Goal: Task Accomplishment & Management: Complete application form

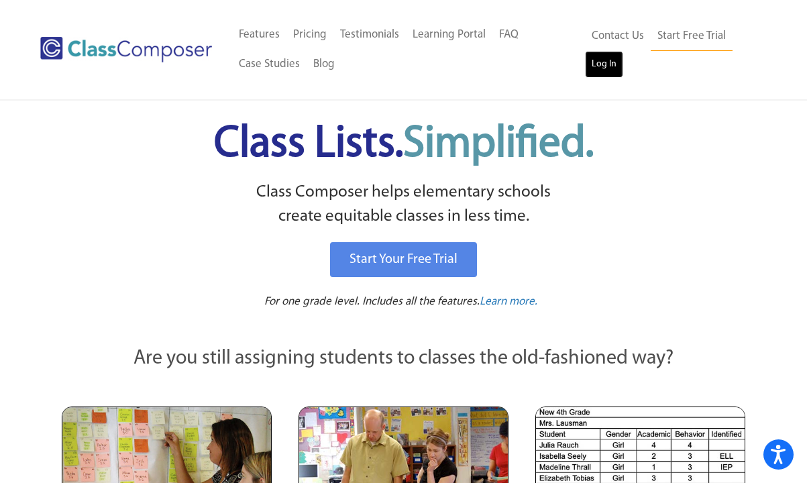
click at [604, 64] on link "Log In" at bounding box center [604, 64] width 38 height 27
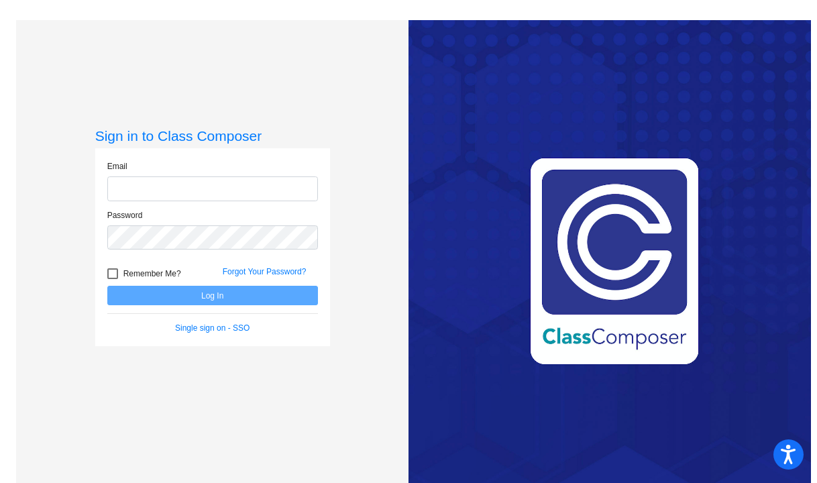
type input "[PERSON_NAME][EMAIL_ADDRESS][DOMAIN_NAME]"
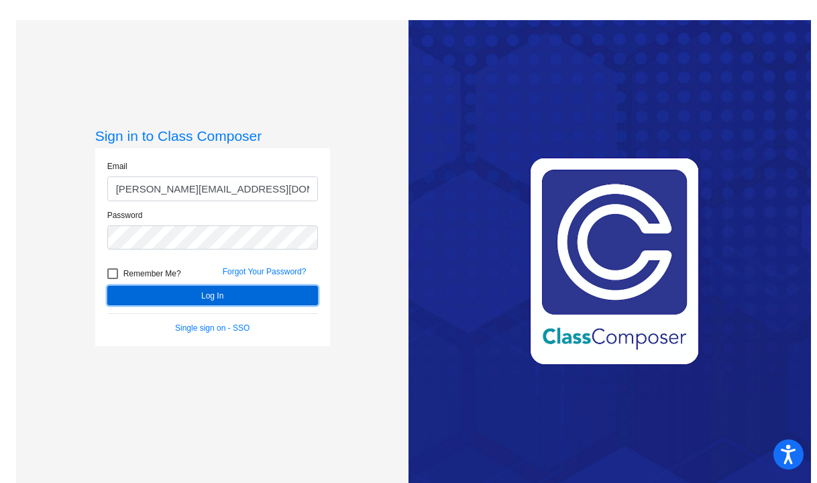
click at [145, 292] on button "Log In" at bounding box center [212, 295] width 211 height 19
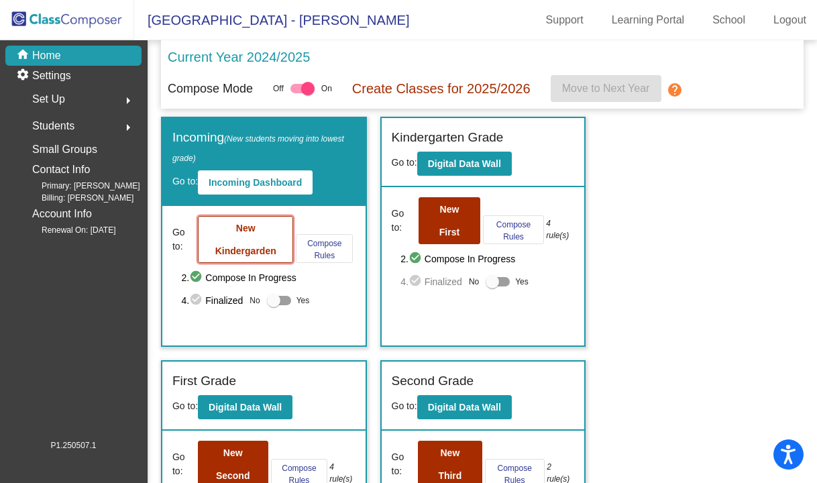
click at [250, 239] on button "New Kindergarden" at bounding box center [245, 239] width 95 height 47
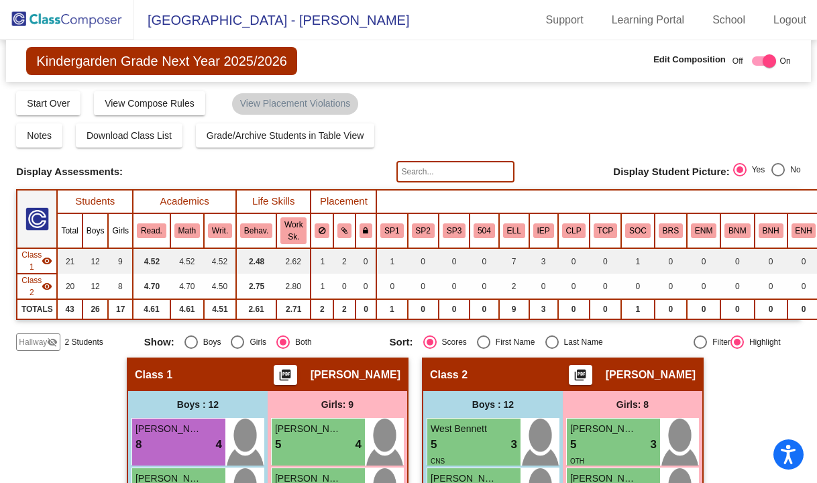
click at [72, 20] on img at bounding box center [67, 20] width 134 height 40
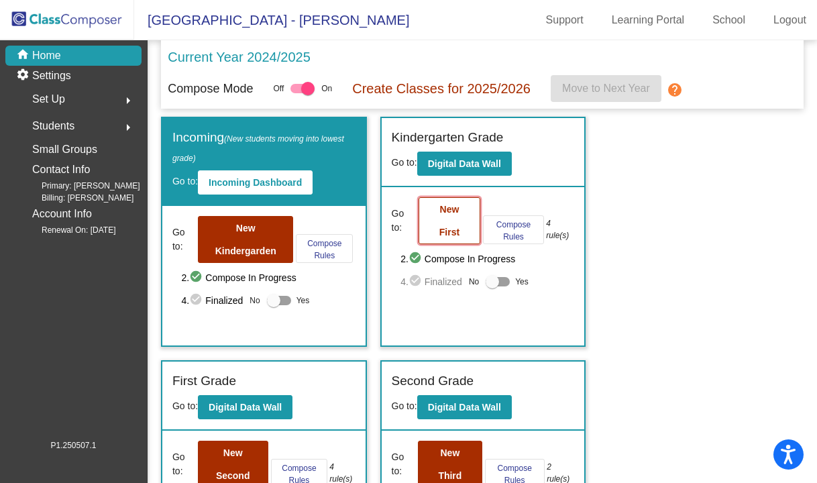
click at [450, 223] on button "New First" at bounding box center [450, 220] width 62 height 47
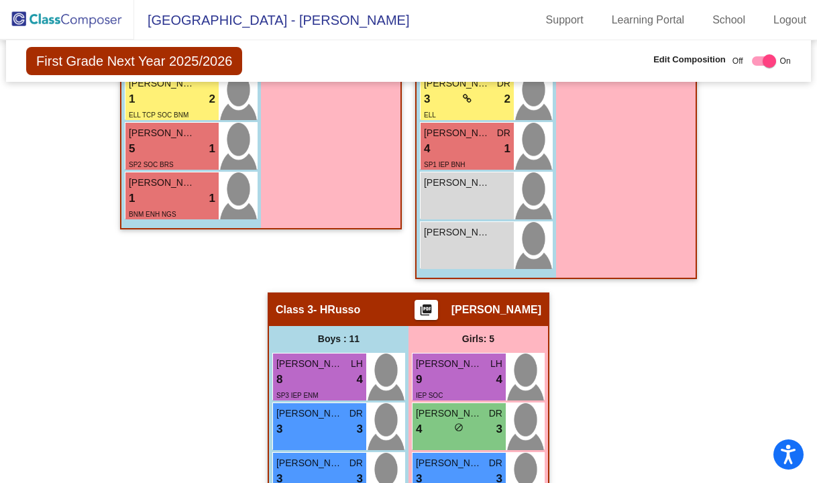
scroll to position [738, 0]
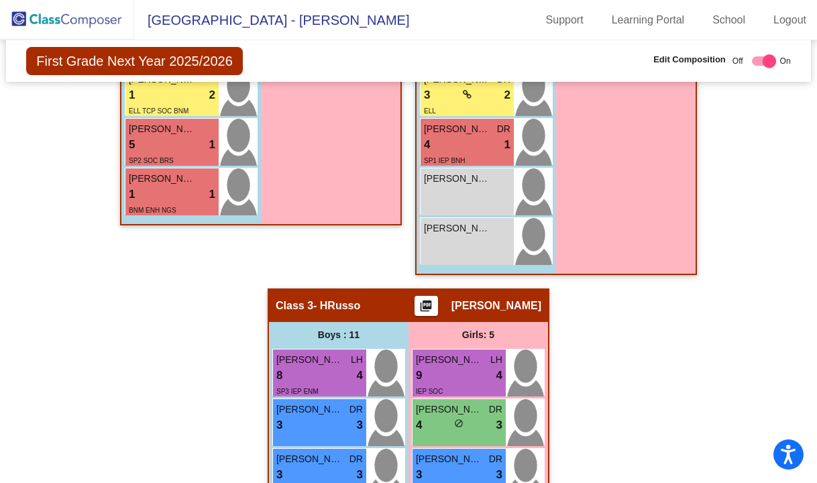
click at [69, 19] on img at bounding box center [67, 20] width 134 height 40
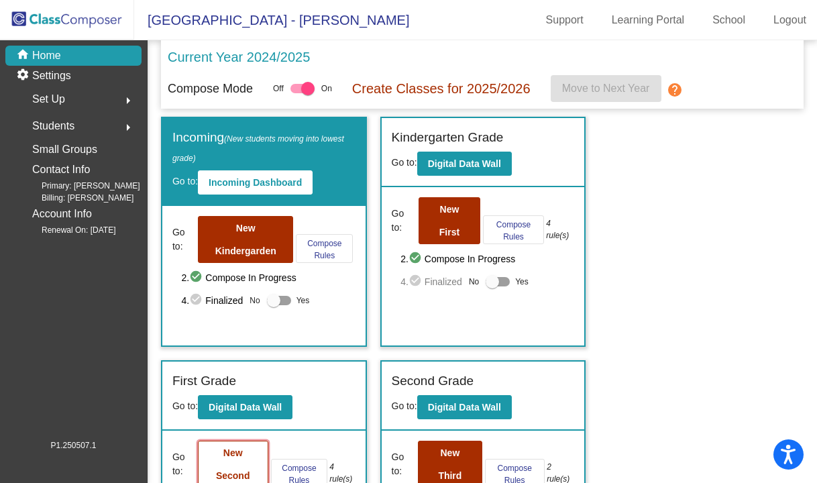
click at [213, 476] on button "New Second" at bounding box center [233, 464] width 70 height 47
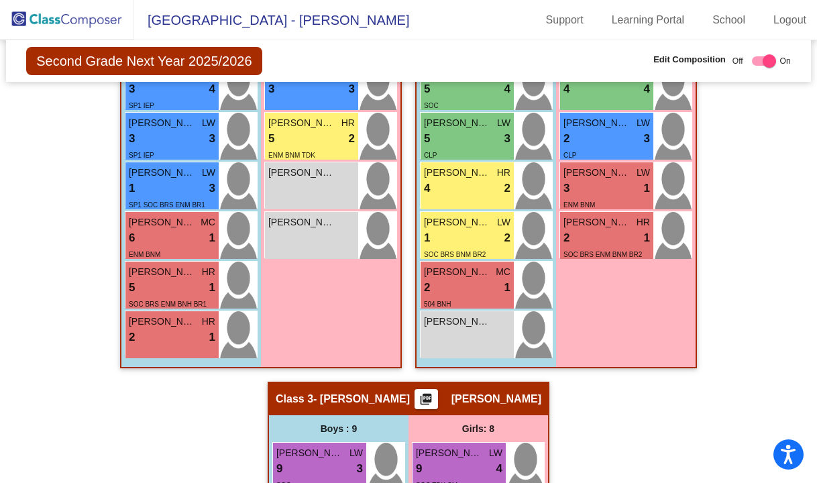
scroll to position [671, 0]
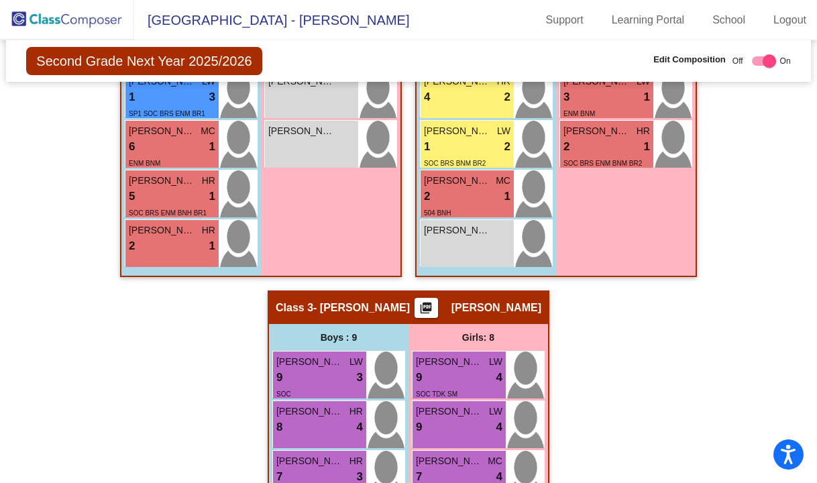
click at [45, 23] on img at bounding box center [67, 20] width 134 height 40
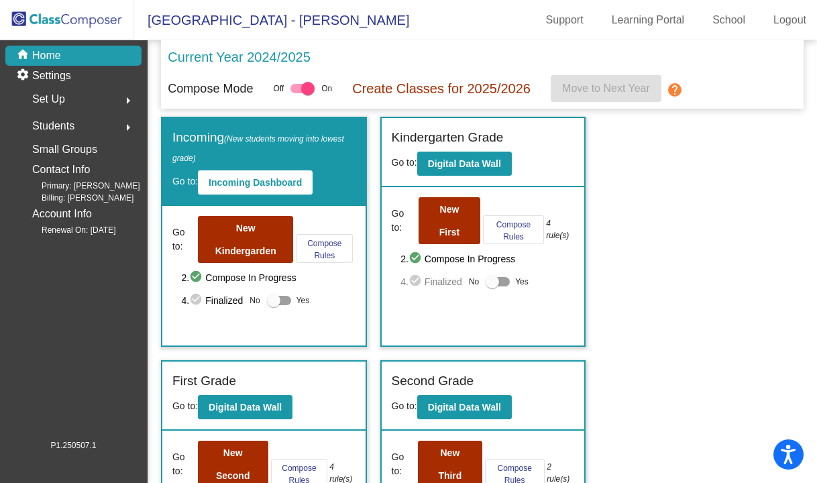
click at [78, 15] on img at bounding box center [67, 20] width 134 height 40
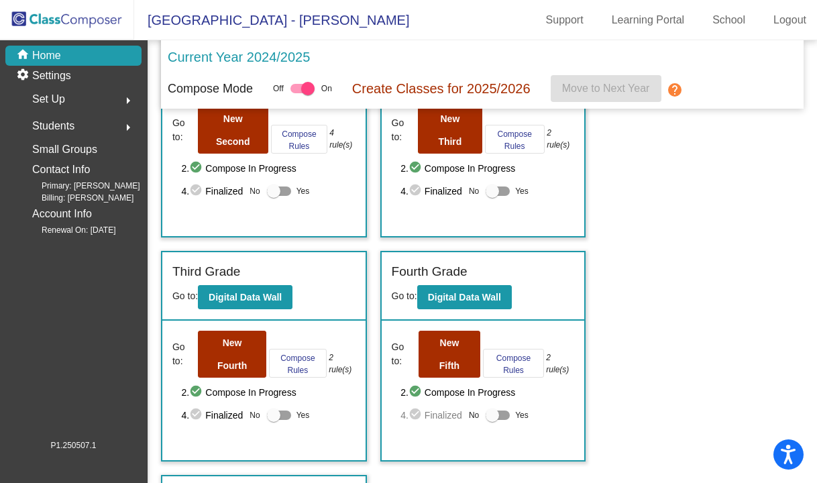
scroll to position [335, 0]
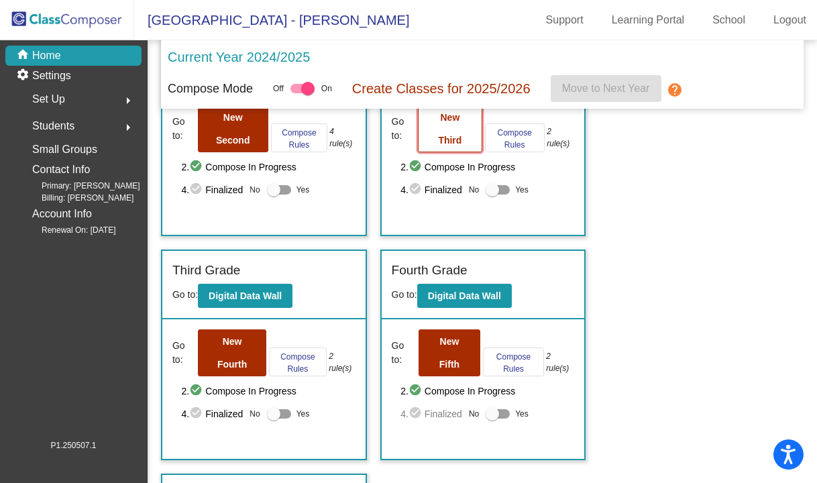
click at [434, 144] on button "New Third" at bounding box center [450, 128] width 64 height 47
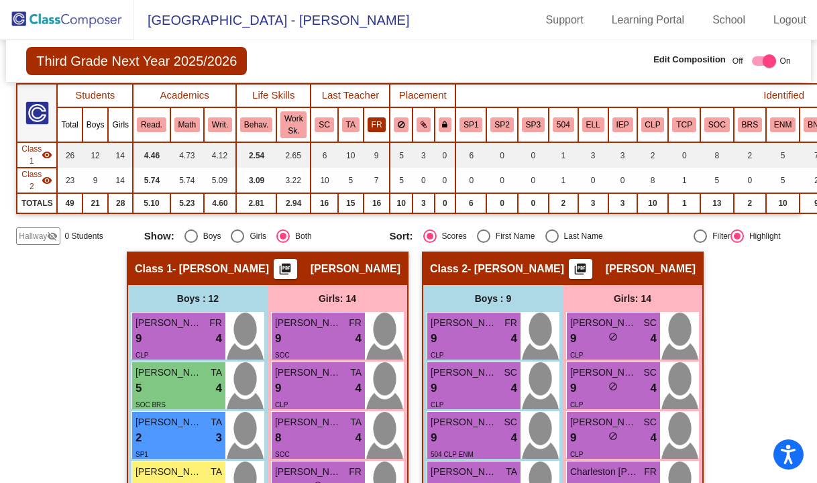
scroll to position [134, 0]
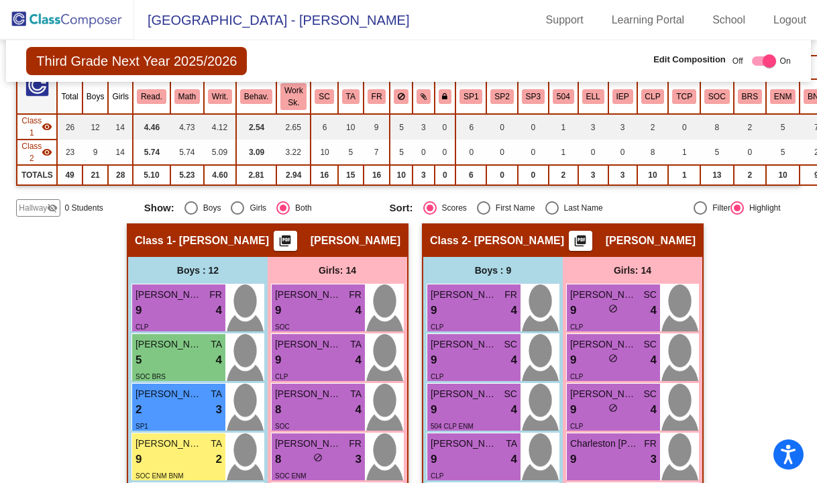
drag, startPoint x: 84, startPoint y: 17, endPoint x: 85, endPoint y: 25, distance: 7.4
click at [84, 17] on img at bounding box center [67, 20] width 134 height 40
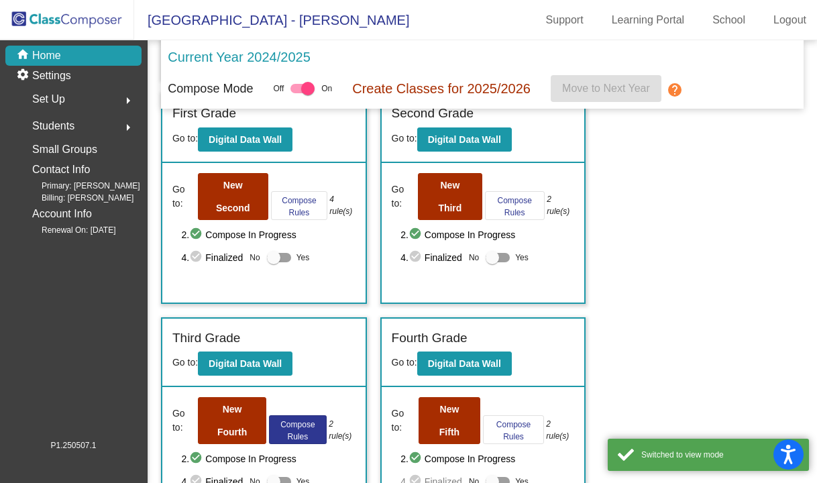
scroll to position [268, 0]
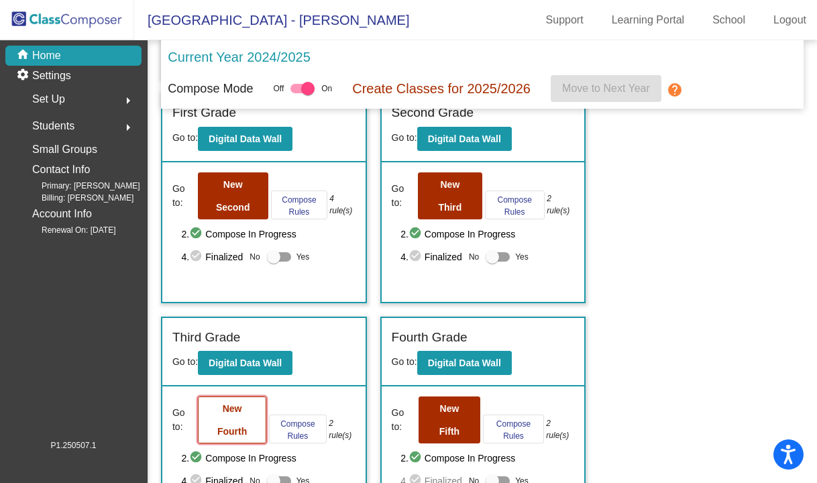
click at [244, 425] on button "New Fourth" at bounding box center [232, 419] width 68 height 47
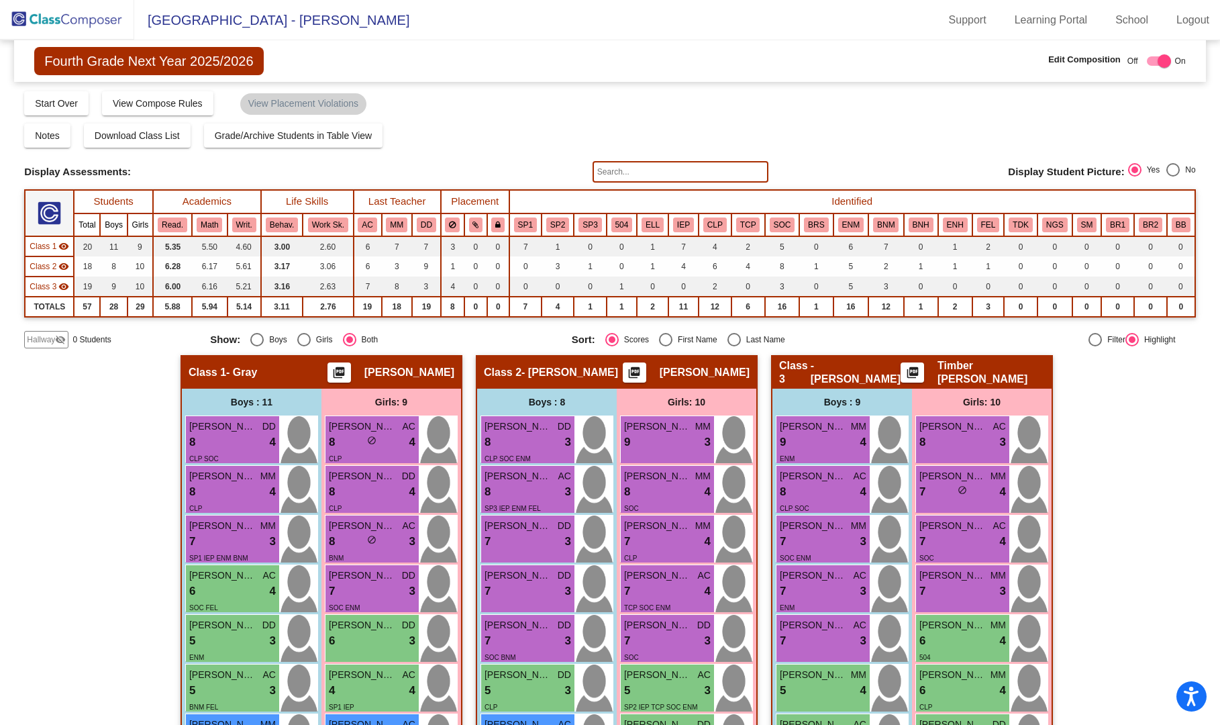
drag, startPoint x: 714, startPoint y: 588, endPoint x: 78, endPoint y: 576, distance: 636.1
click at [78, 482] on div "Hallway - Hallway Class picture_as_pdf Add Student First Name Last Name Student…" at bounding box center [609, 669] width 1171 height 628
click at [711, 105] on div "Compose Start Over Submit Classes Compose has been submitted Check for Incomple…" at bounding box center [609, 102] width 1171 height 25
drag, startPoint x: 711, startPoint y: 105, endPoint x: 57, endPoint y: 507, distance: 768.0
click at [50, 482] on div "Hallway - Hallway Class picture_as_pdf Add Student First Name Last Name Student…" at bounding box center [609, 669] width 1171 height 628
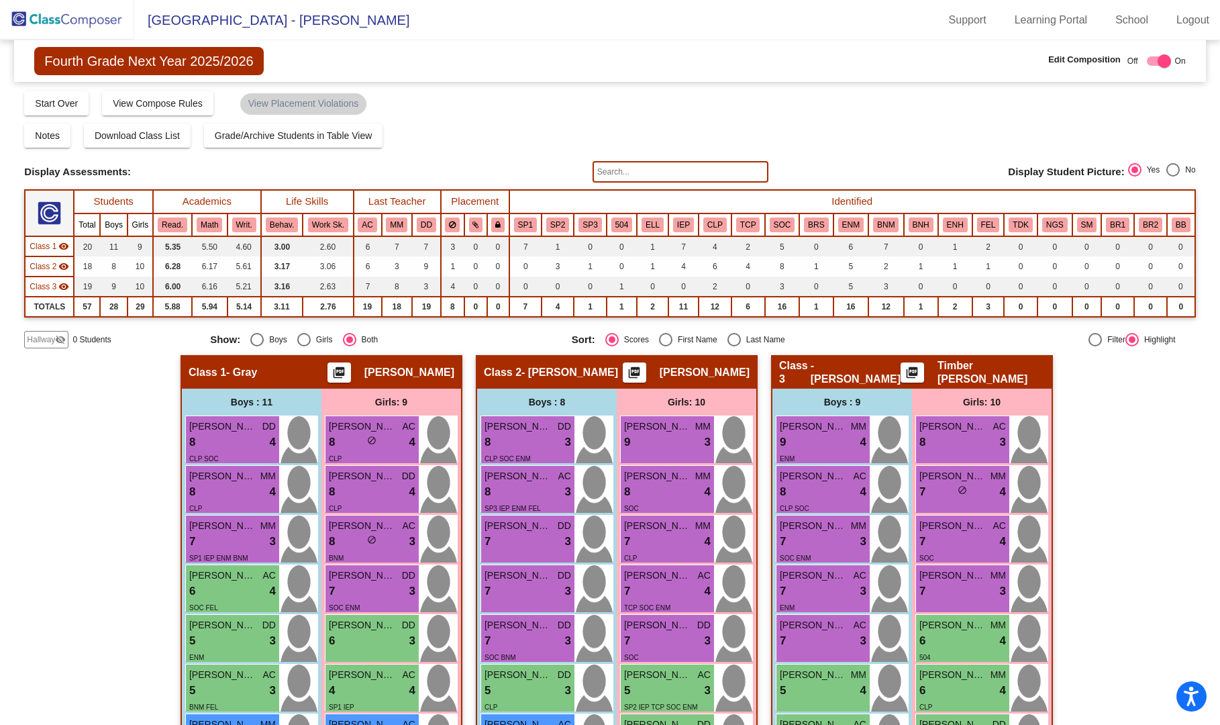
drag, startPoint x: 1115, startPoint y: 488, endPoint x: 506, endPoint y: 83, distance: 731.6
click at [506, 82] on div "Fourth Grade Next Year 2025/2026 Edit Composition Off On Incoming Digital Data …" at bounding box center [609, 61] width 1191 height 42
click at [816, 482] on div "Hallway - Hallway Class picture_as_pdf Add Student First Name Last Name Student…" at bounding box center [609, 669] width 1171 height 628
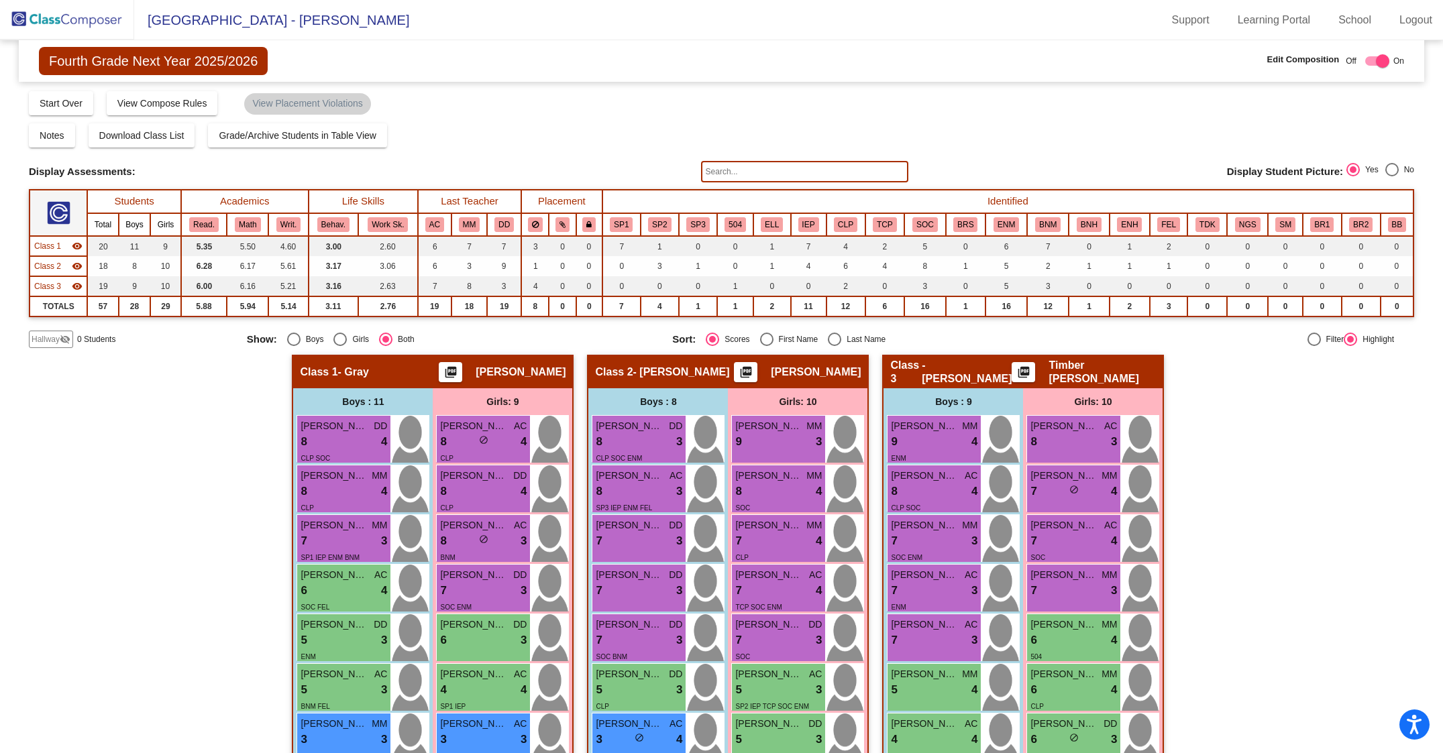
click at [71, 16] on img at bounding box center [67, 20] width 134 height 40
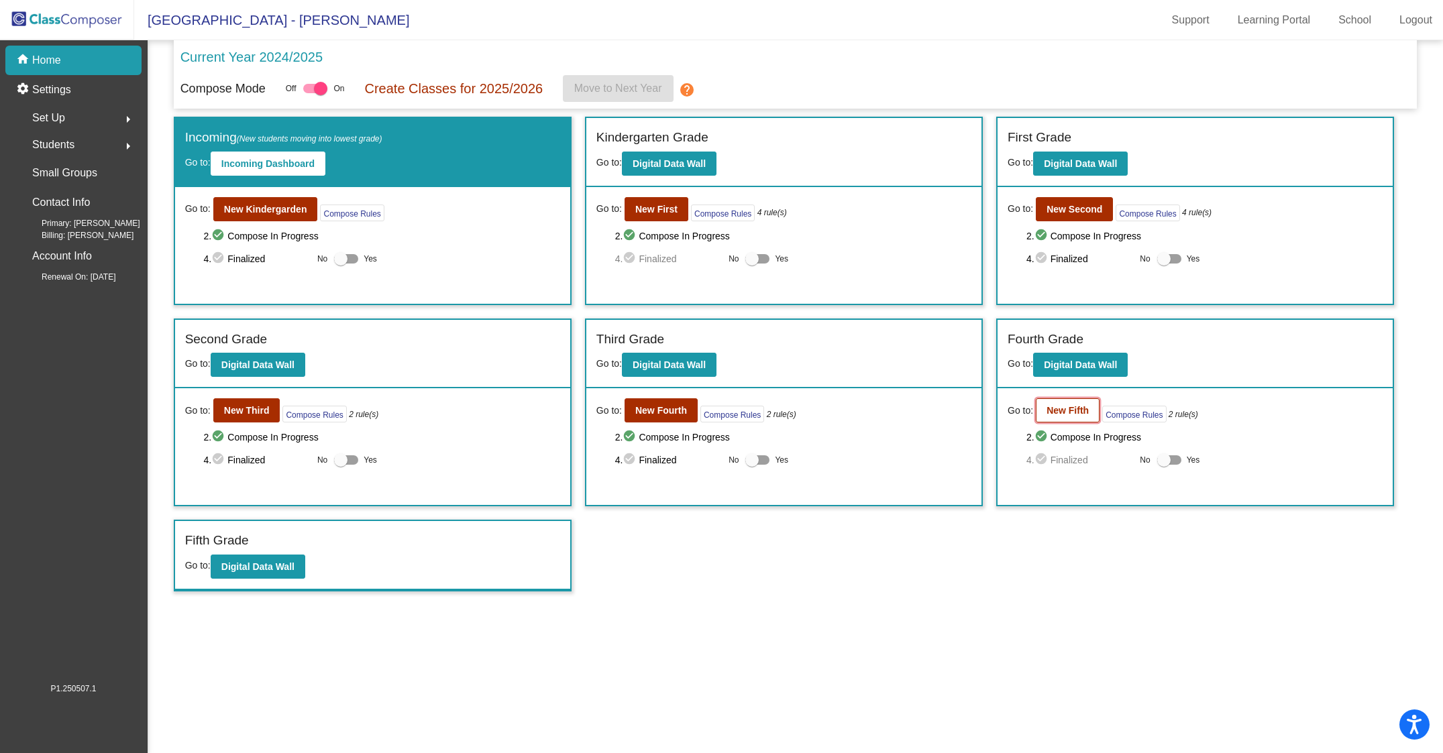
click at [816, 413] on b "New Fifth" at bounding box center [1068, 410] width 42 height 11
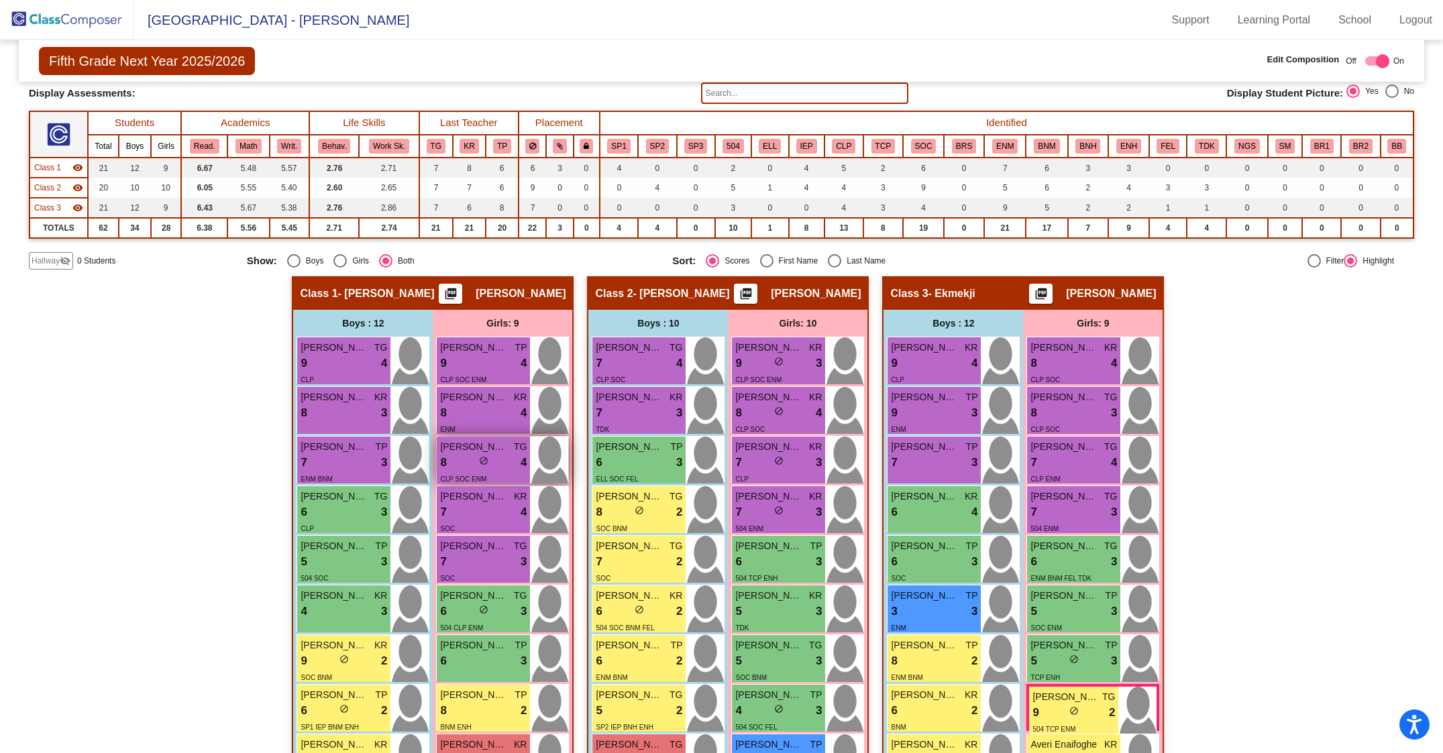
scroll to position [101, 0]
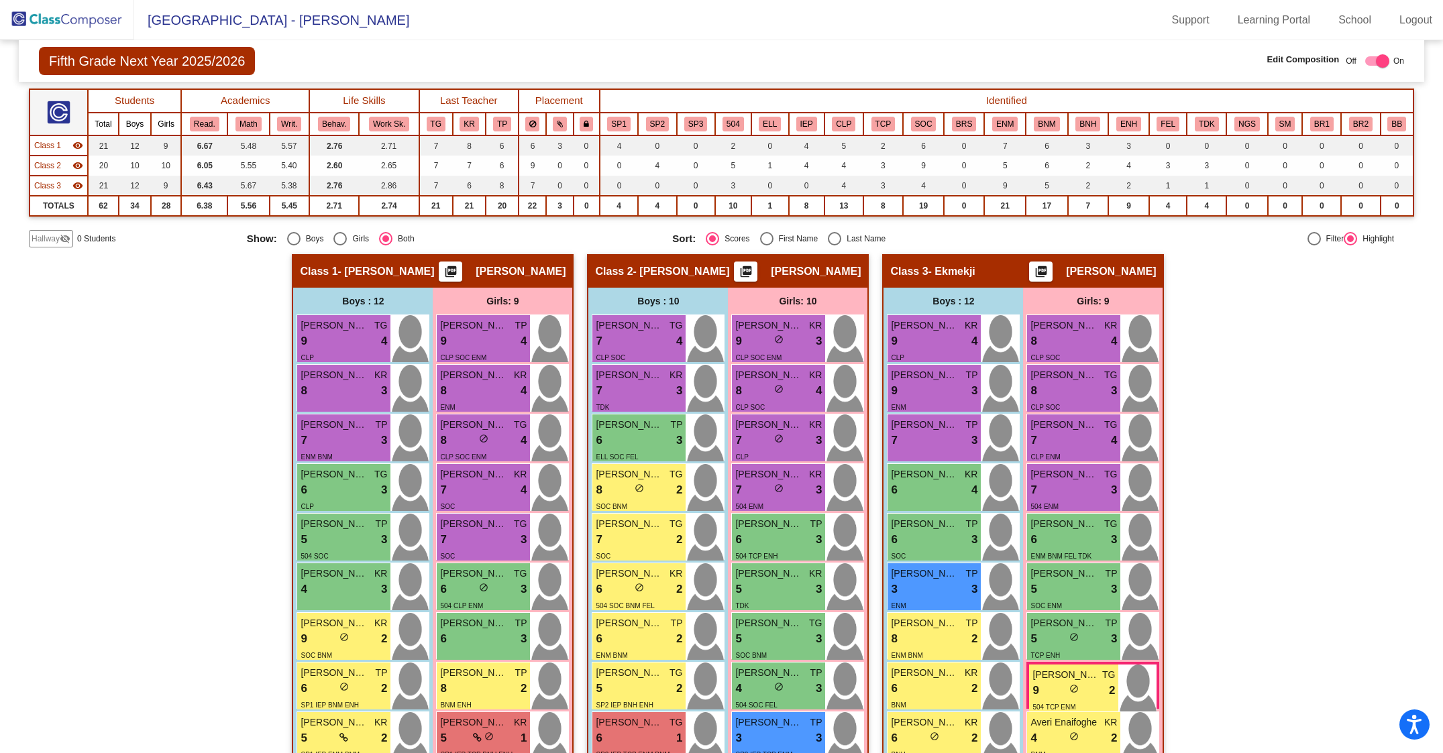
click at [1287, 409] on div "Hallway - Hallway Class picture_as_pdf Add Student First Name Last Name Student…" at bounding box center [721, 593] width 1385 height 678
drag, startPoint x: 1287, startPoint y: 409, endPoint x: 1338, endPoint y: 523, distance: 125.8
click at [1338, 523] on div "Hallway - Hallway Class picture_as_pdf Add Student First Name Last Name Student…" at bounding box center [721, 593] width 1385 height 678
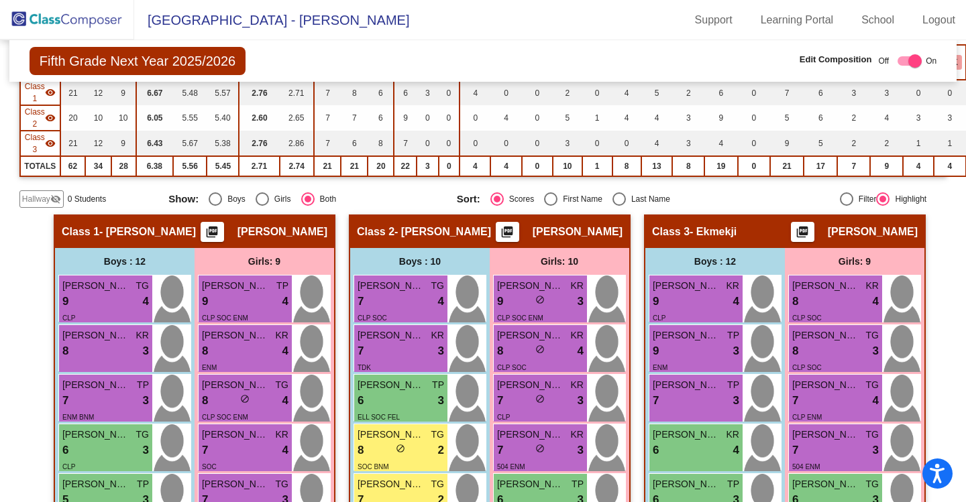
scroll to position [101, 0]
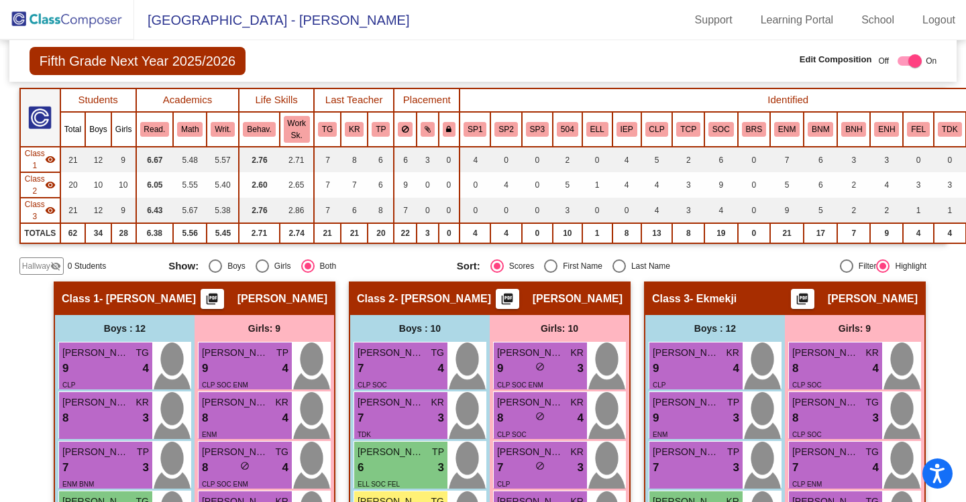
click at [56, 19] on img at bounding box center [67, 20] width 134 height 40
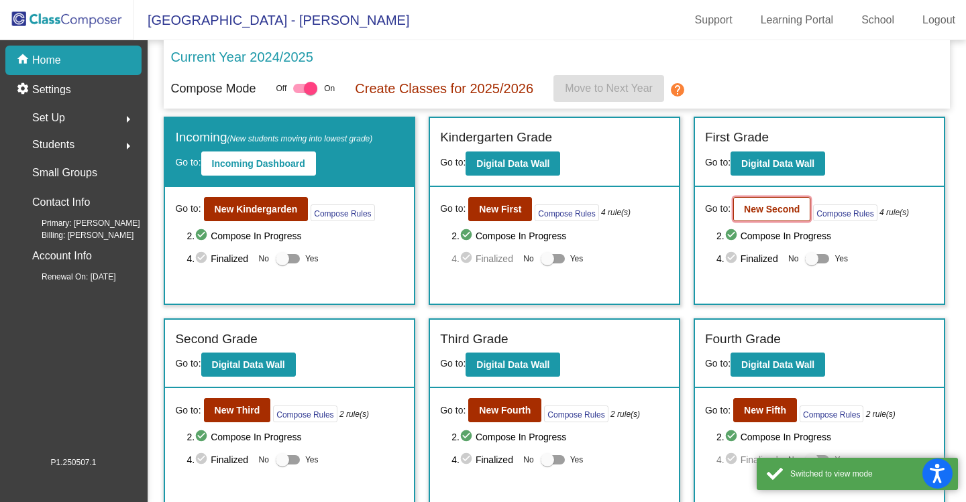
click at [747, 211] on b "New Second" at bounding box center [772, 209] width 56 height 11
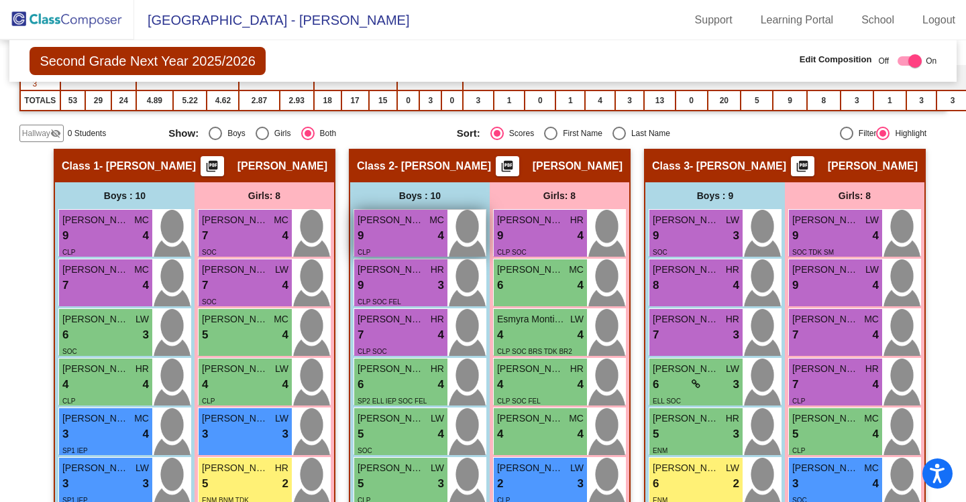
scroll to position [264, 0]
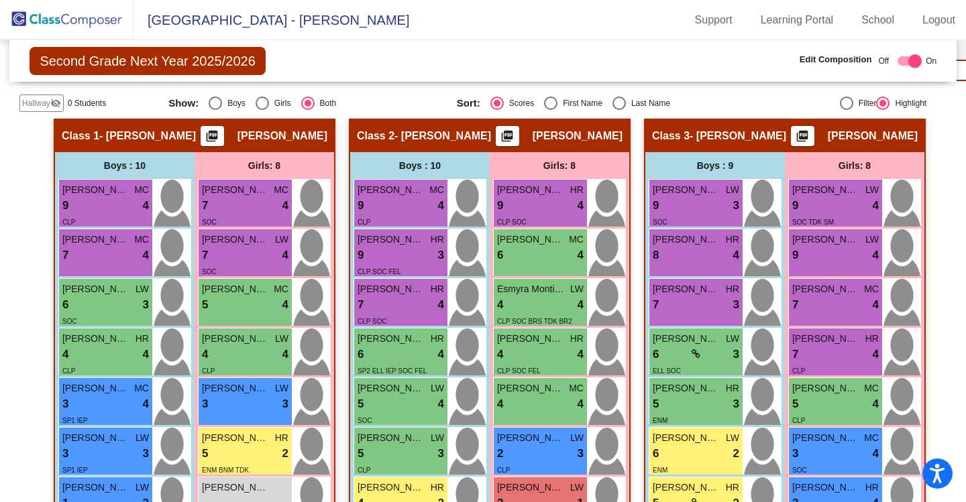
click at [32, 101] on span "Hallway" at bounding box center [36, 103] width 28 height 12
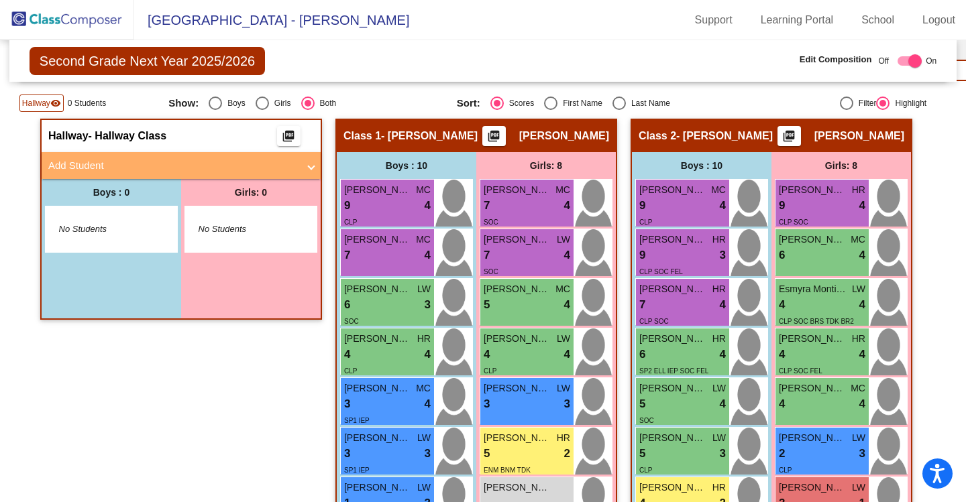
click at [125, 215] on div "No Students" at bounding box center [111, 230] width 131 height 46
click at [73, 166] on mat-panel-title "Add Student" at bounding box center [173, 165] width 250 height 15
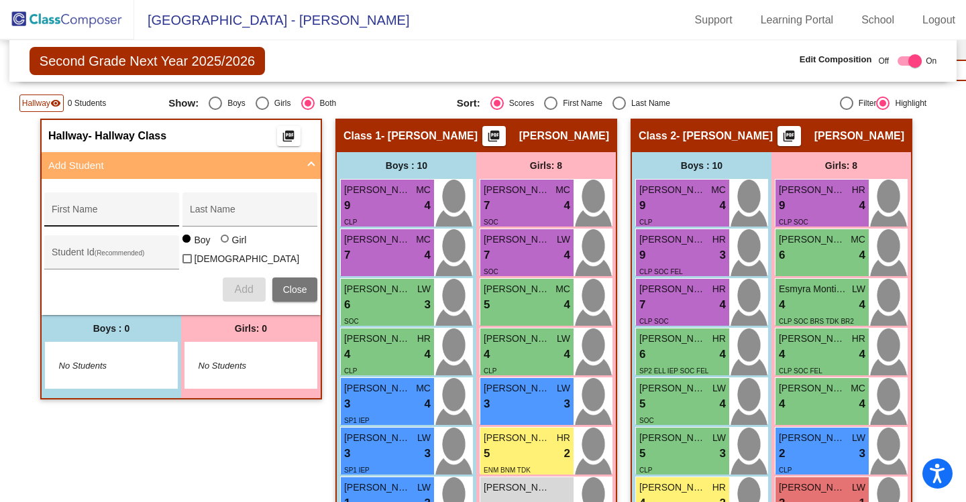
click at [76, 197] on div "First Name" at bounding box center [111, 210] width 135 height 34
click at [78, 209] on input "First Name" at bounding box center [112, 214] width 121 height 11
type input "Sihan"
type input "Chen"
click at [239, 284] on span "Add" at bounding box center [243, 289] width 19 height 11
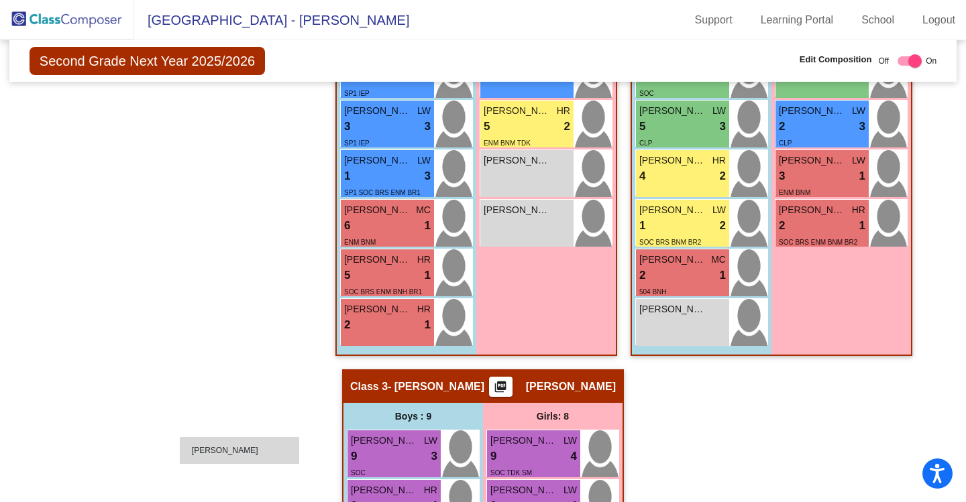
scroll to position [667, 0]
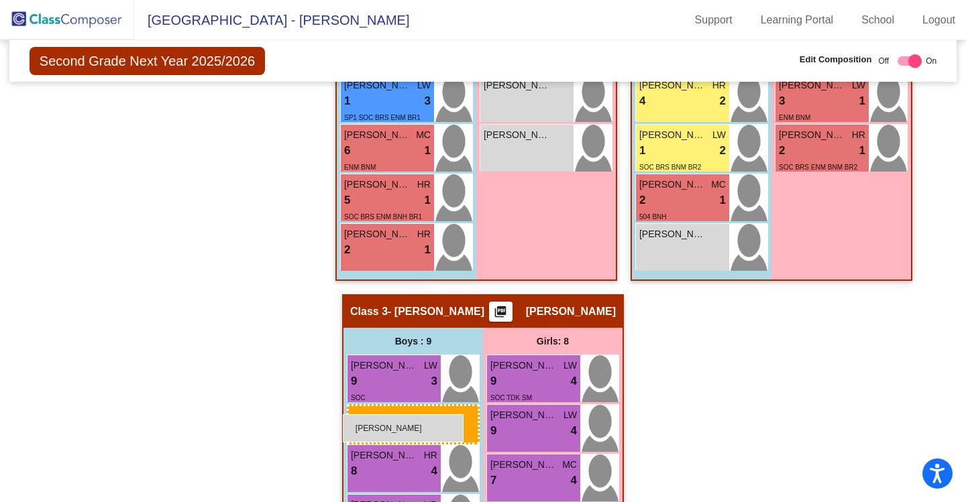
drag, startPoint x: 95, startPoint y: 158, endPoint x: 343, endPoint y: 415, distance: 356.3
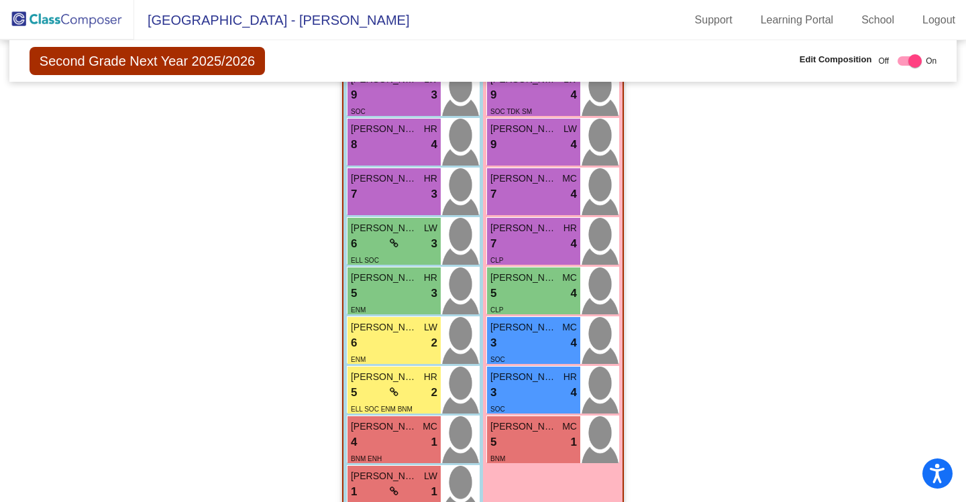
scroll to position [843, 0]
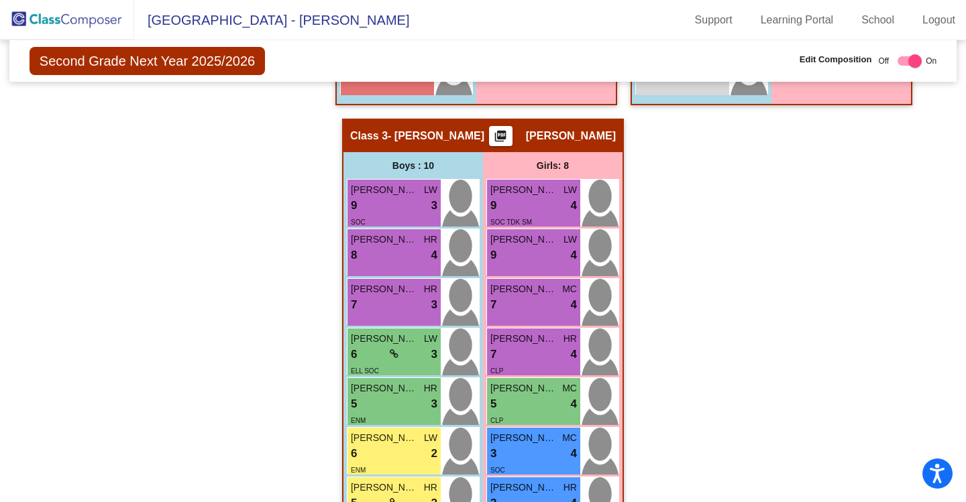
click at [43, 15] on img at bounding box center [67, 20] width 134 height 40
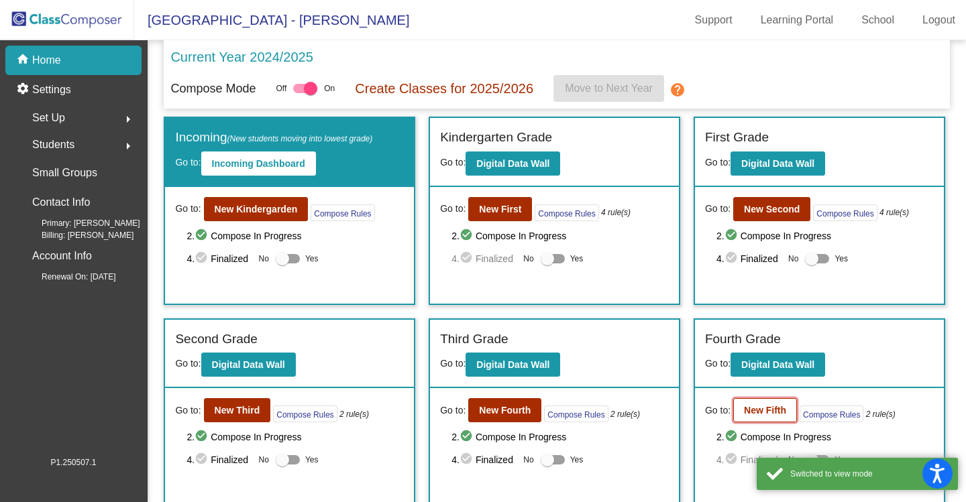
click at [751, 413] on b "New Fifth" at bounding box center [765, 410] width 42 height 11
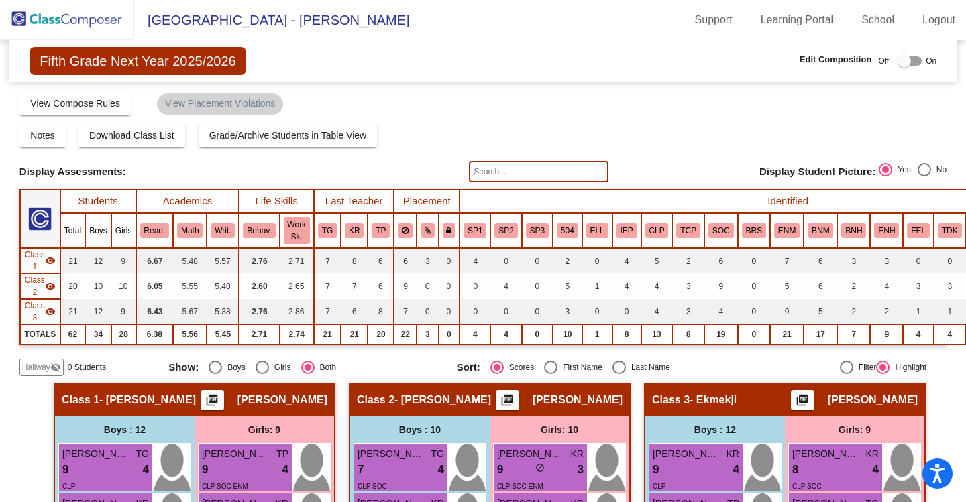
click at [40, 370] on span "Hallway" at bounding box center [36, 368] width 28 height 12
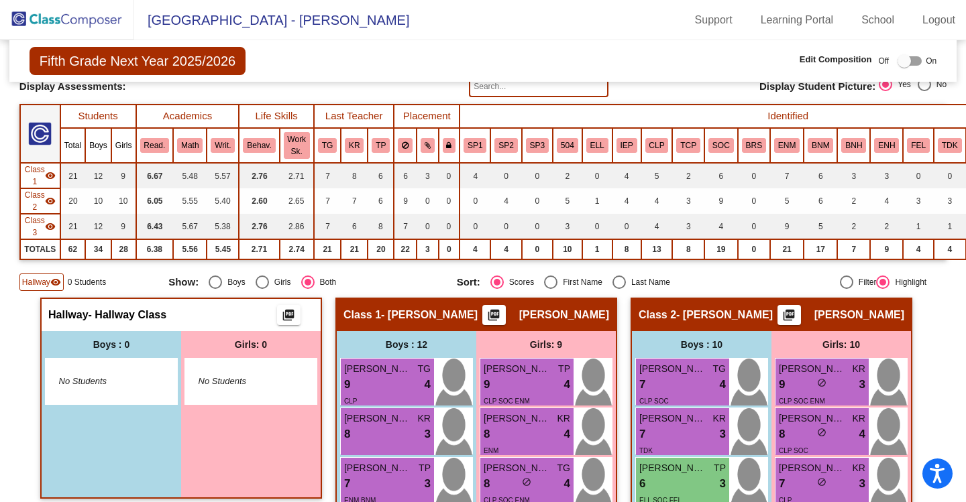
scroll to position [134, 0]
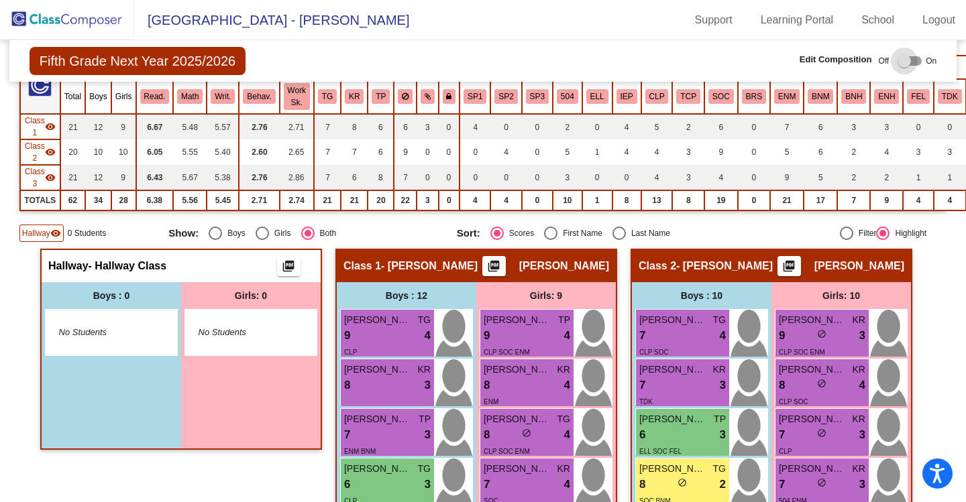
click at [900, 62] on div at bounding box center [904, 60] width 13 height 13
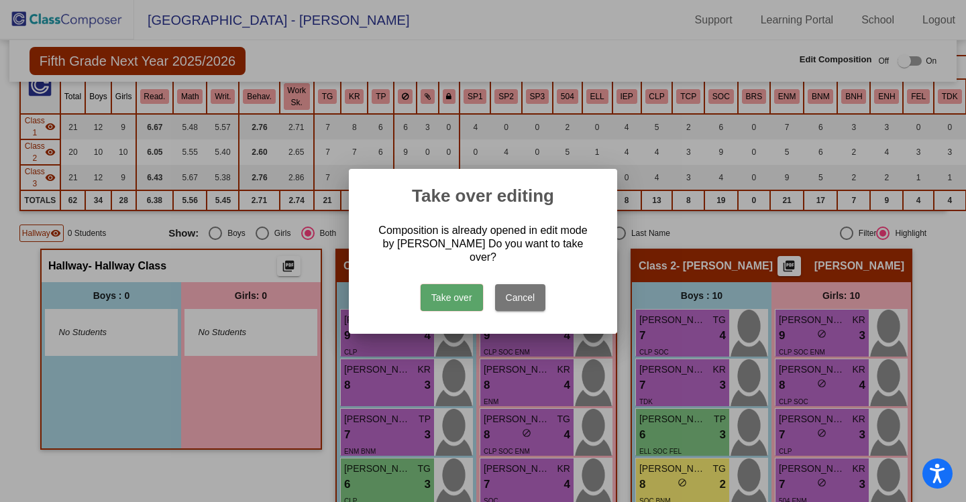
click at [428, 294] on button "Take over" at bounding box center [452, 297] width 62 height 27
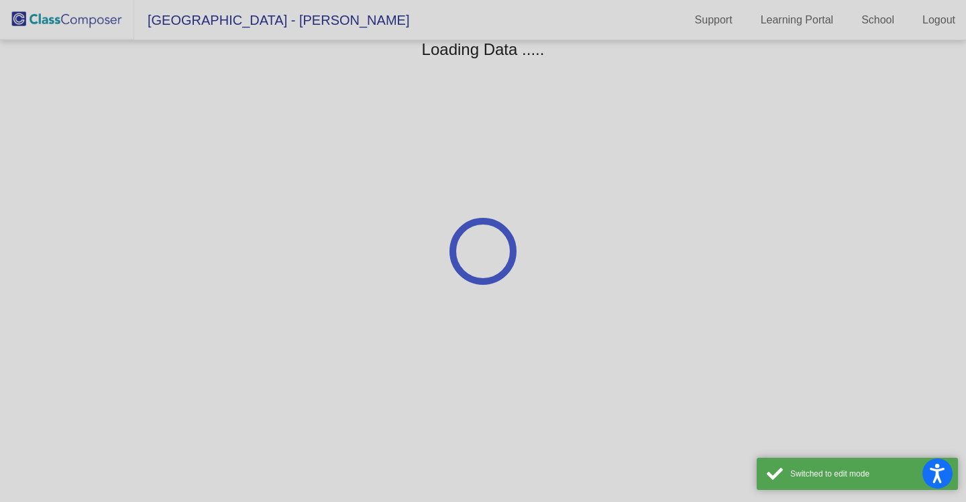
scroll to position [0, 0]
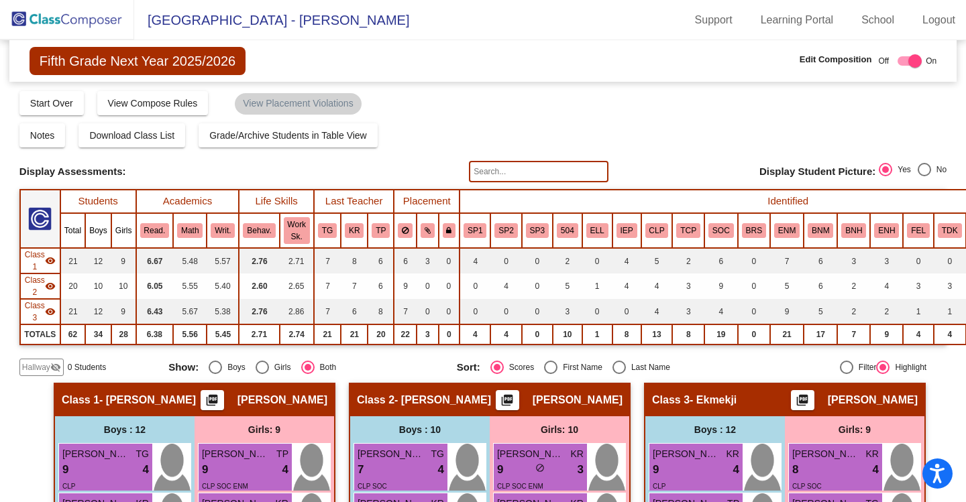
click at [28, 370] on span "Hallway" at bounding box center [36, 368] width 28 height 12
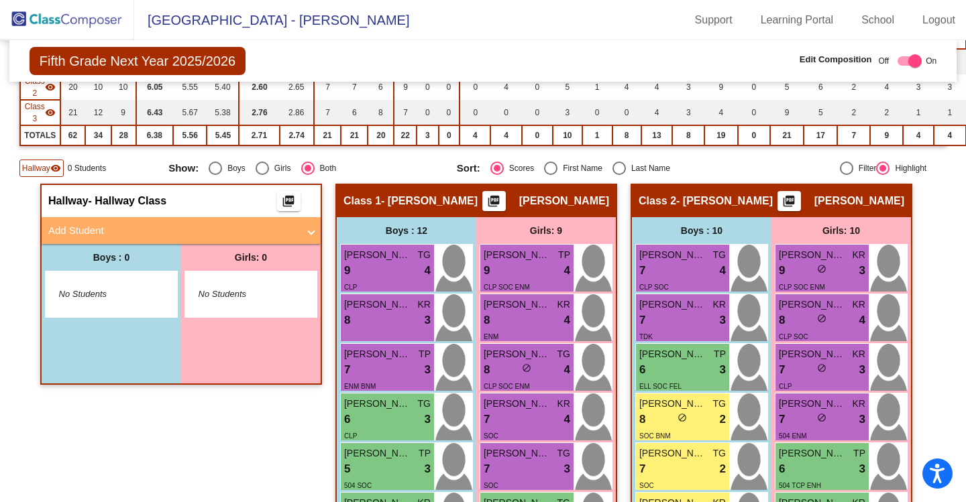
scroll to position [201, 0]
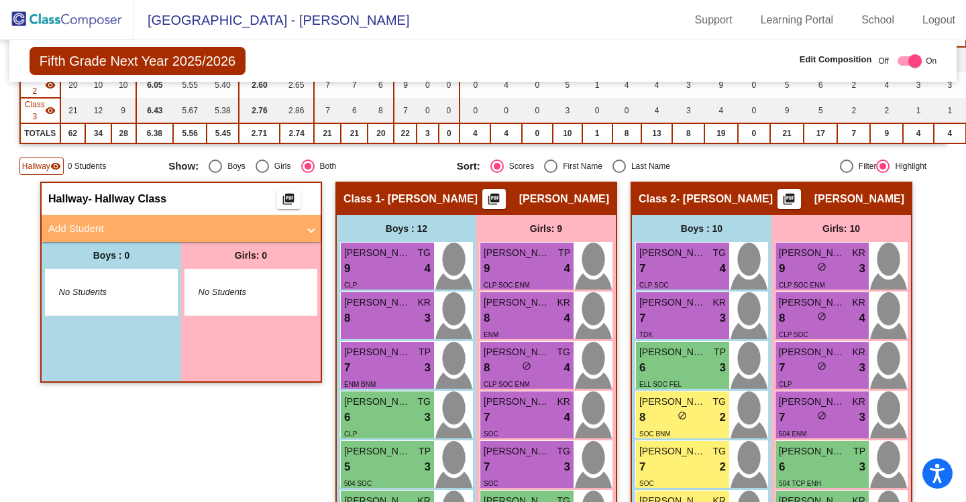
click at [86, 222] on mat-panel-title "Add Student" at bounding box center [173, 228] width 250 height 15
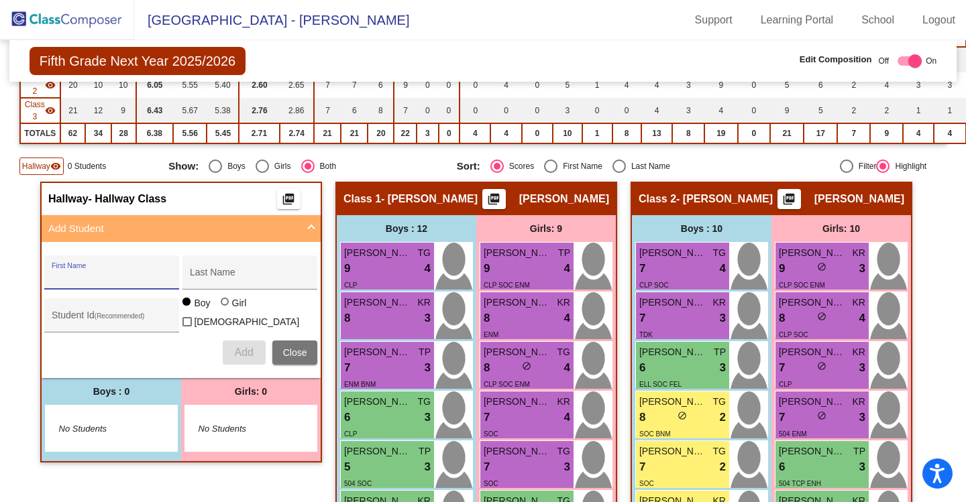
click at [93, 275] on input "First Name" at bounding box center [112, 277] width 121 height 11
type input "Ray"
type input "Chen"
click at [237, 356] on button "Add" at bounding box center [244, 353] width 43 height 24
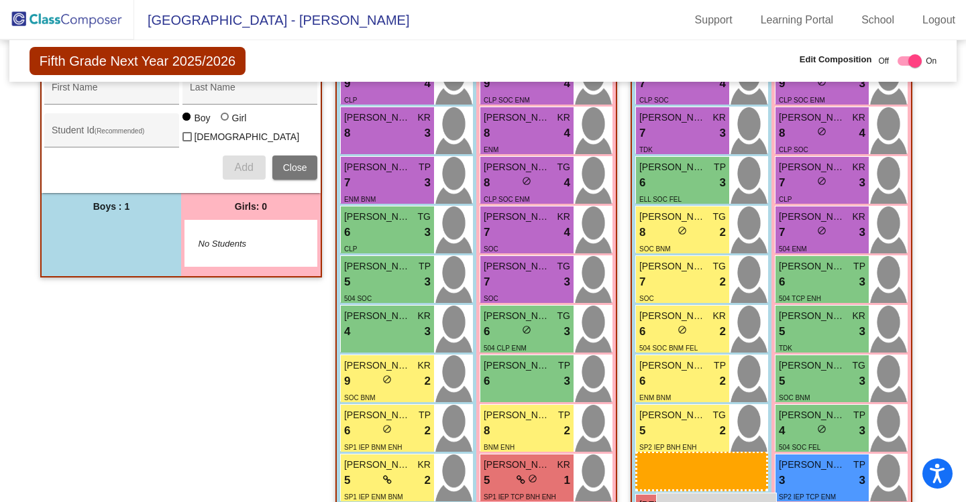
scroll to position [386, 0]
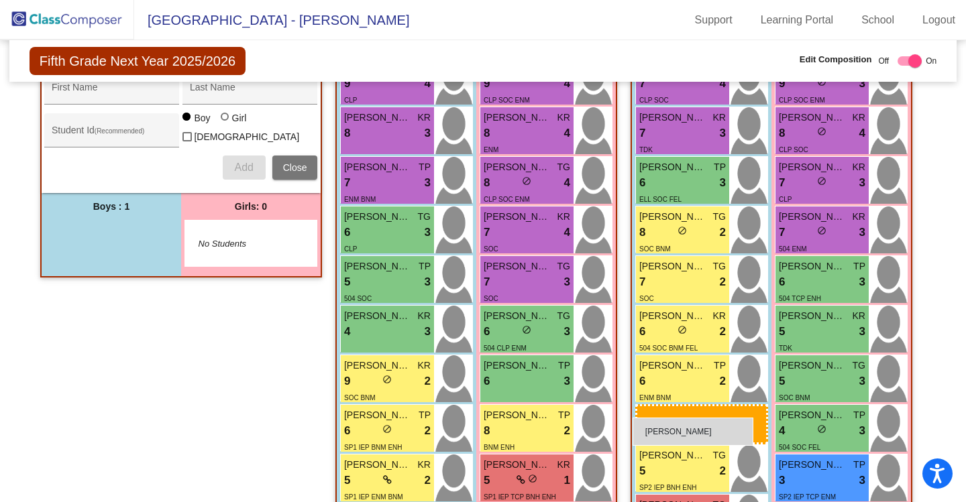
drag, startPoint x: 134, startPoint y: 298, endPoint x: 633, endPoint y: 418, distance: 512.7
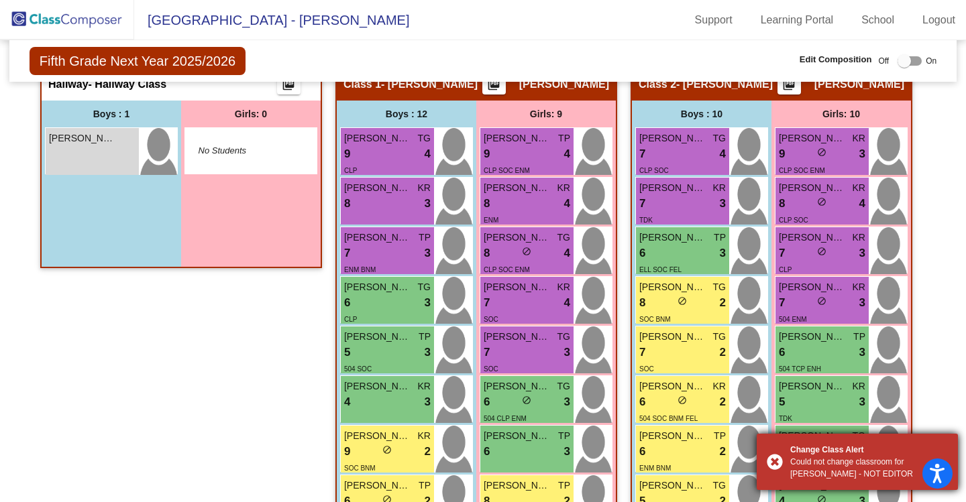
scroll to position [319, 0]
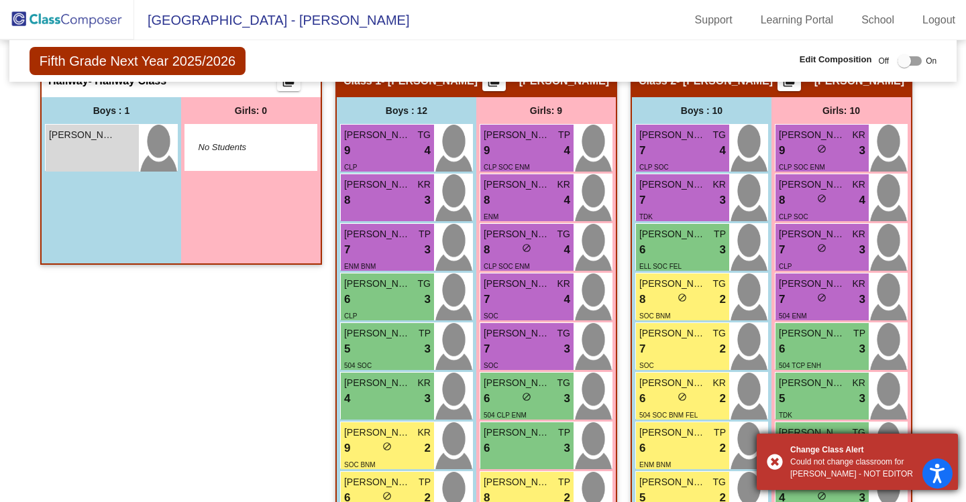
click at [831, 474] on div "Could not change classroom for Ray - NOT EDITOR" at bounding box center [869, 468] width 158 height 24
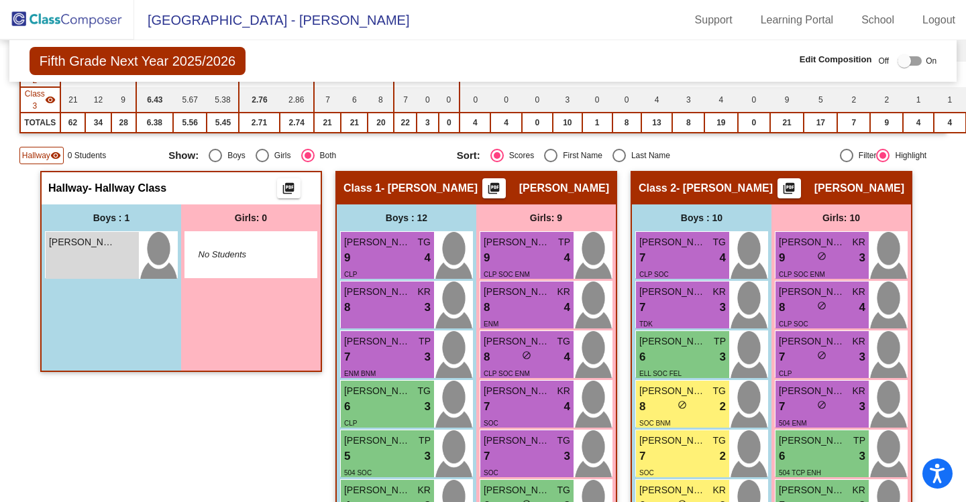
scroll to position [118, 0]
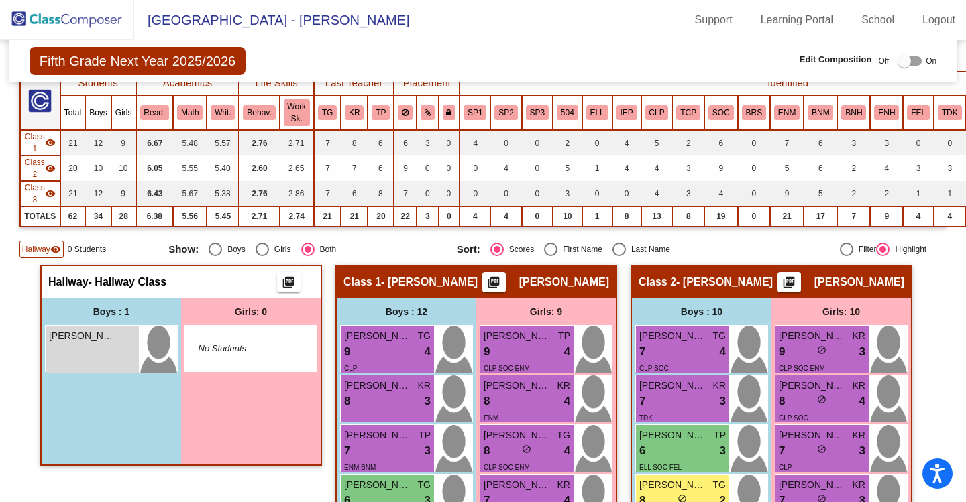
click at [898, 58] on div at bounding box center [904, 60] width 13 height 13
checkbox input "true"
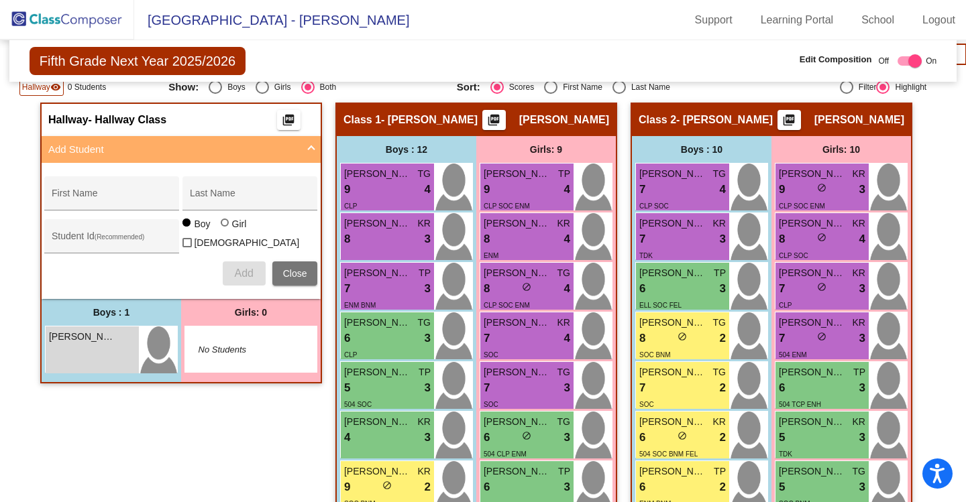
scroll to position [252, 0]
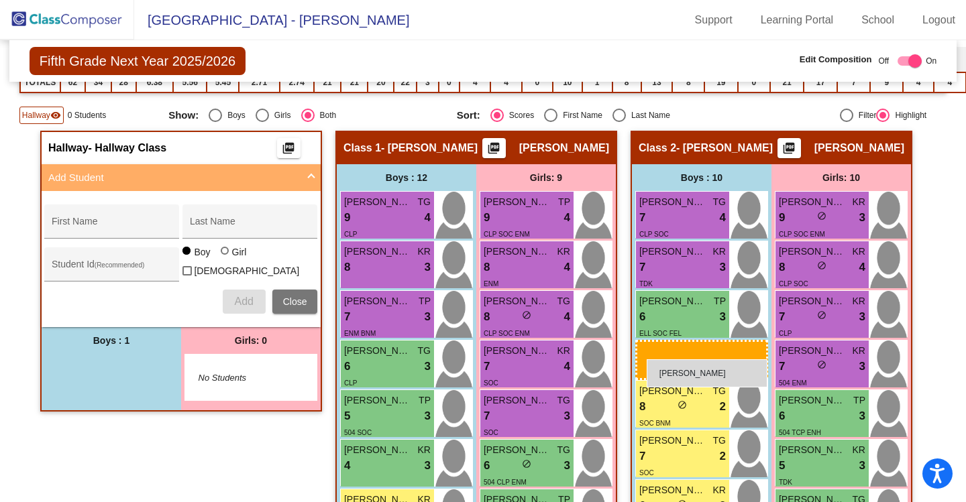
drag, startPoint x: 107, startPoint y: 379, endPoint x: 647, endPoint y: 360, distance: 540.4
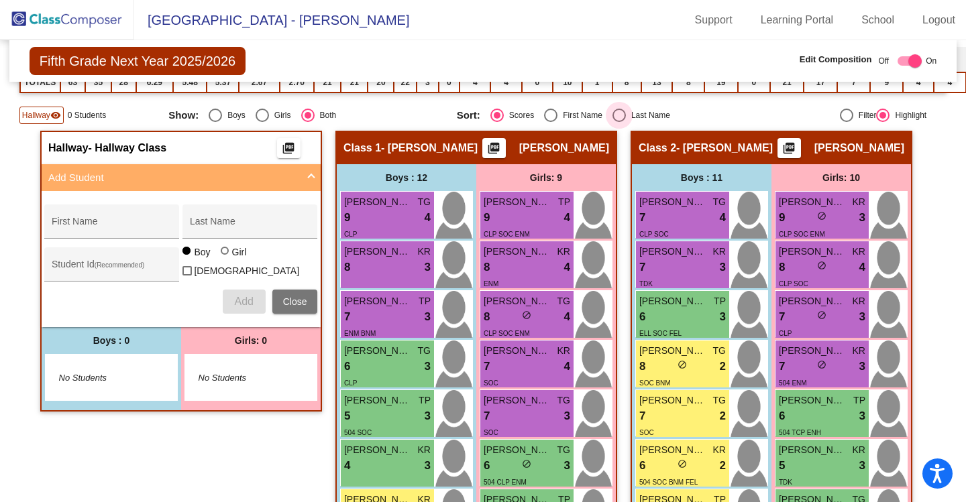
click at [614, 115] on div "Select an option" at bounding box center [619, 115] width 13 height 13
click at [619, 122] on input "Last Name" at bounding box center [619, 122] width 1 height 1
radio input "true"
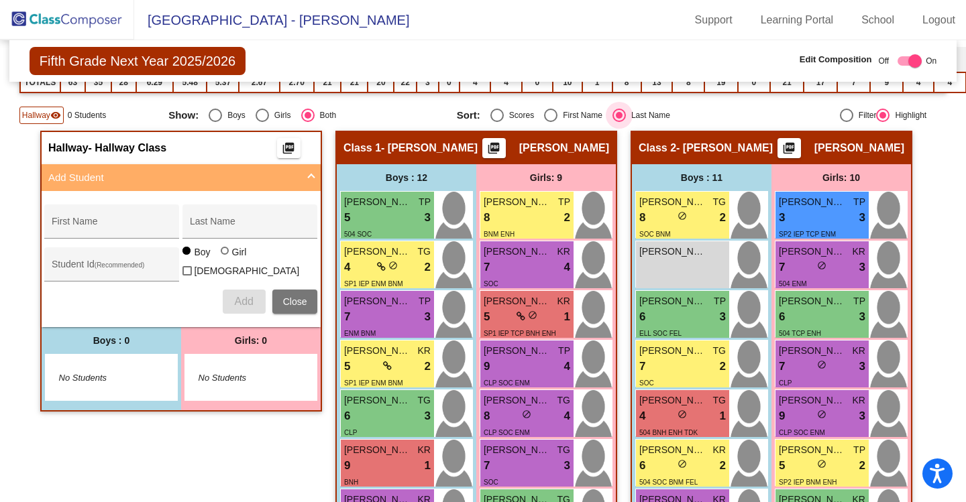
click at [613, 115] on div "Select an option" at bounding box center [619, 115] width 13 height 13
click at [619, 122] on input "Last Name" at bounding box center [619, 122] width 1 height 1
click at [616, 113] on div "Select an option" at bounding box center [619, 115] width 7 height 7
click at [619, 122] on input "Last Name" at bounding box center [619, 122] width 1 height 1
click at [492, 114] on div "Select an option" at bounding box center [496, 115] width 13 height 13
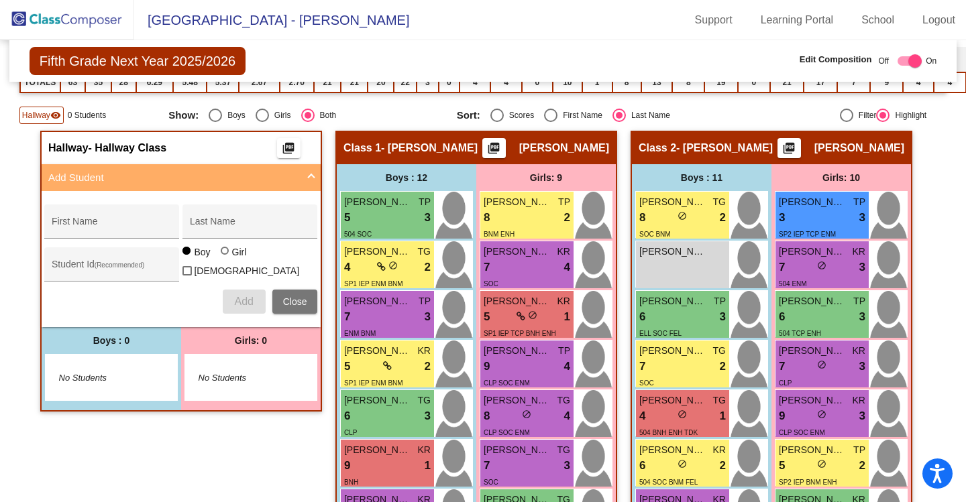
click at [496, 122] on input "Scores" at bounding box center [496, 122] width 1 height 1
radio input "true"
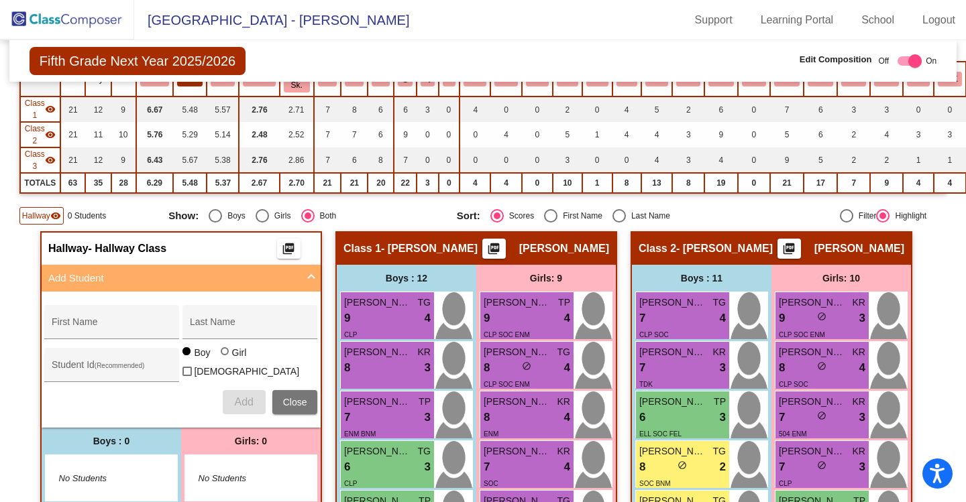
scroll to position [51, 0]
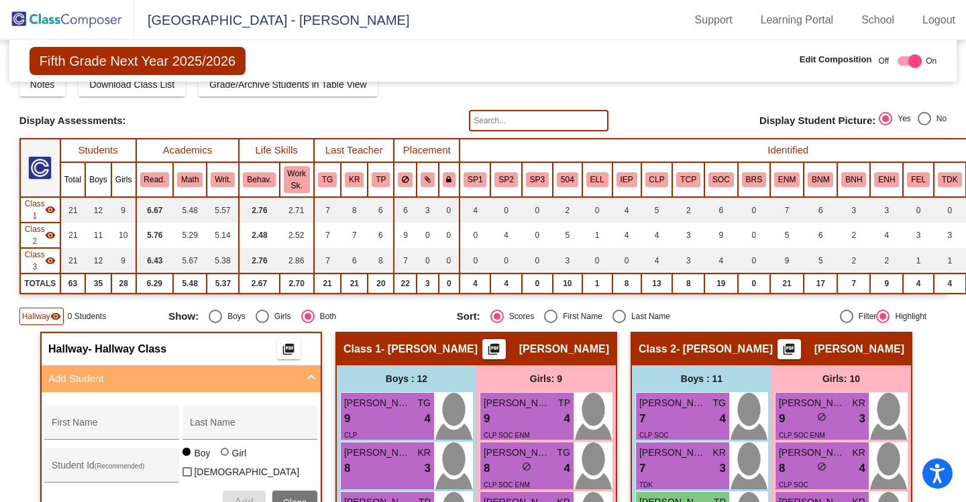
click at [66, 12] on img at bounding box center [67, 20] width 134 height 40
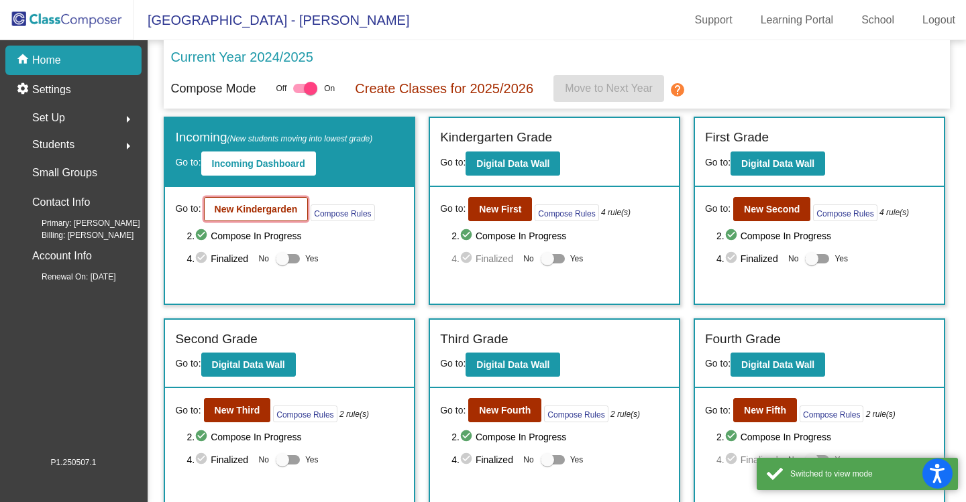
click at [276, 209] on b "New Kindergarden" at bounding box center [256, 209] width 83 height 11
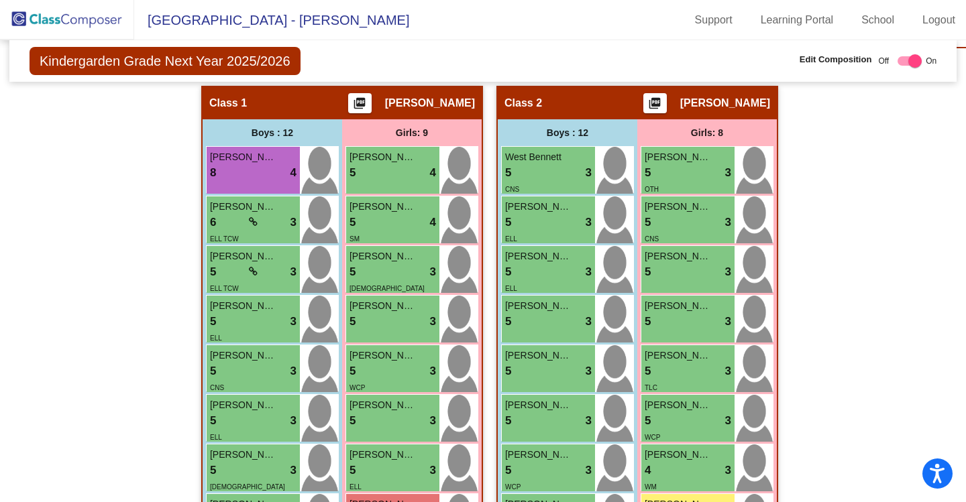
scroll to position [268, 0]
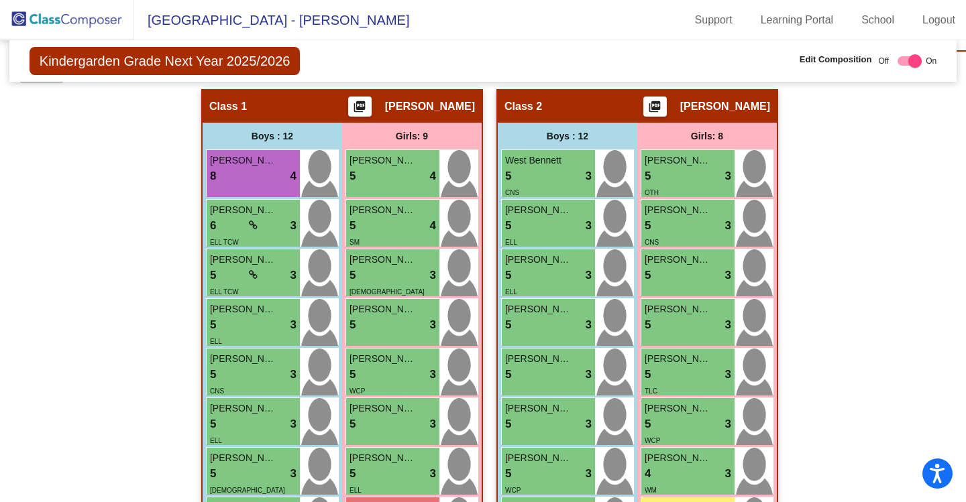
click at [46, 23] on img at bounding box center [67, 20] width 134 height 40
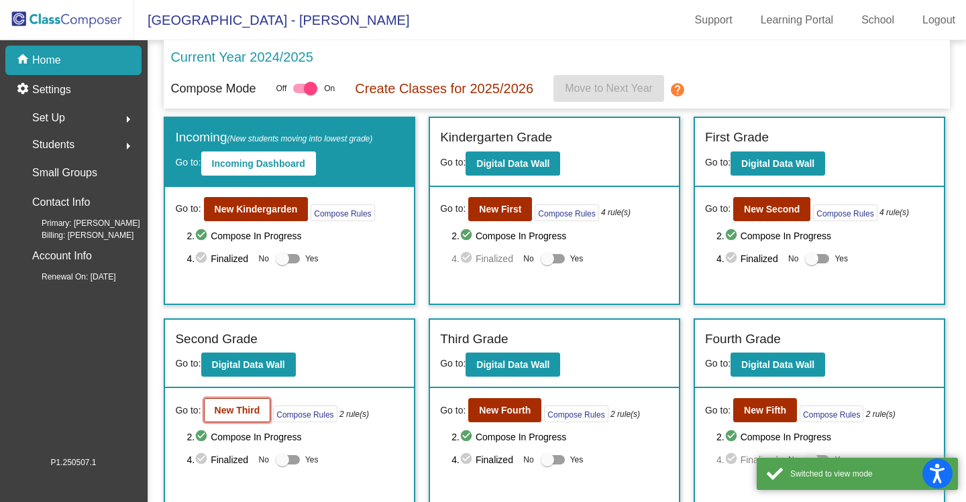
click at [232, 414] on b "New Third" at bounding box center [238, 410] width 46 height 11
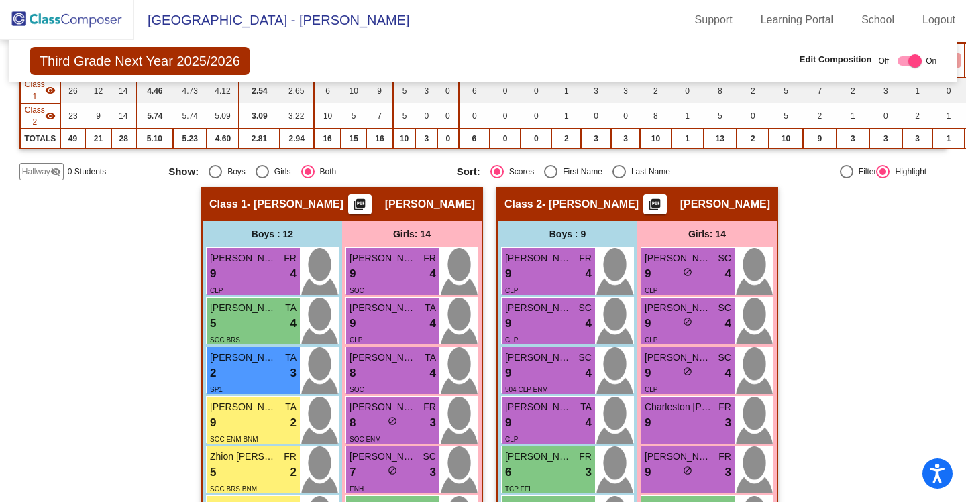
scroll to position [201, 0]
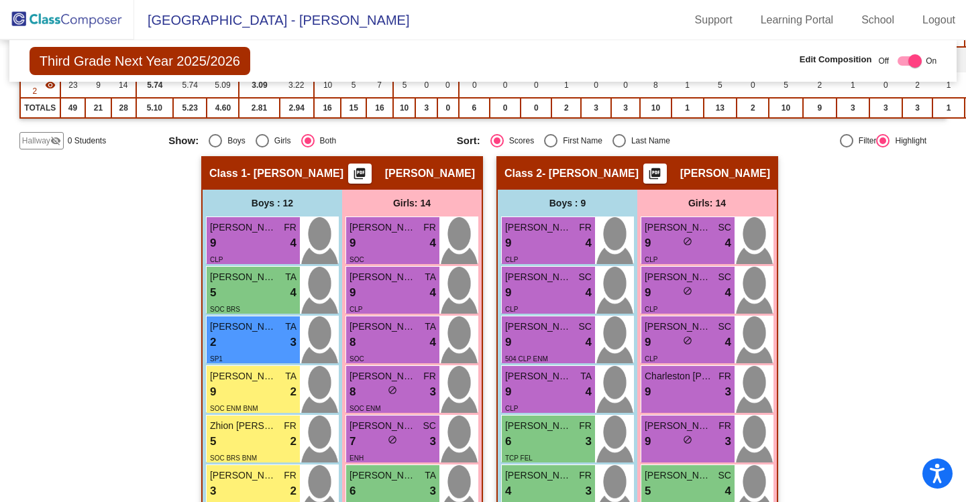
click at [64, 20] on img at bounding box center [67, 20] width 134 height 40
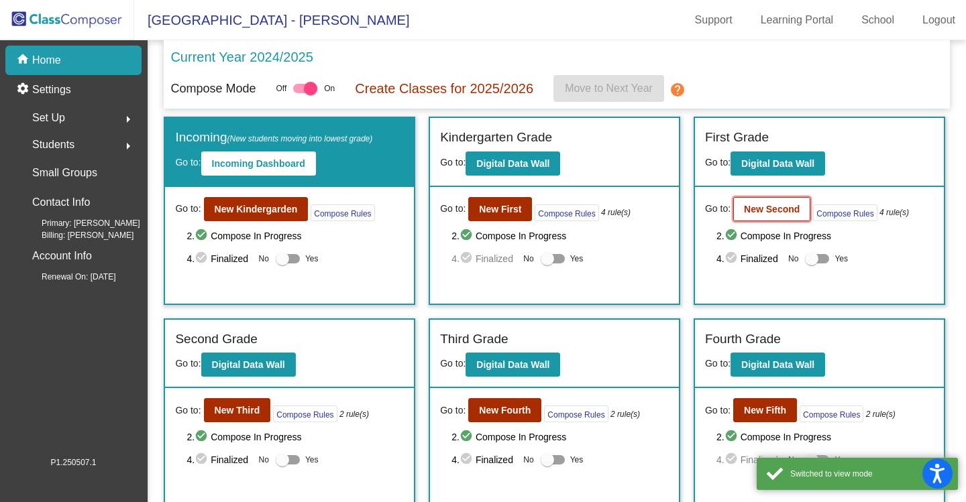
click at [763, 210] on b "New Second" at bounding box center [772, 209] width 56 height 11
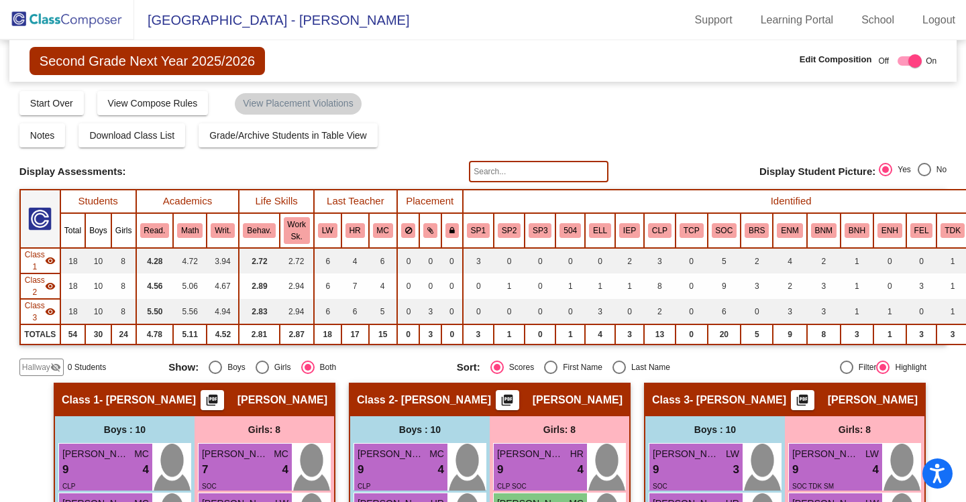
click at [88, 19] on img at bounding box center [67, 20] width 134 height 40
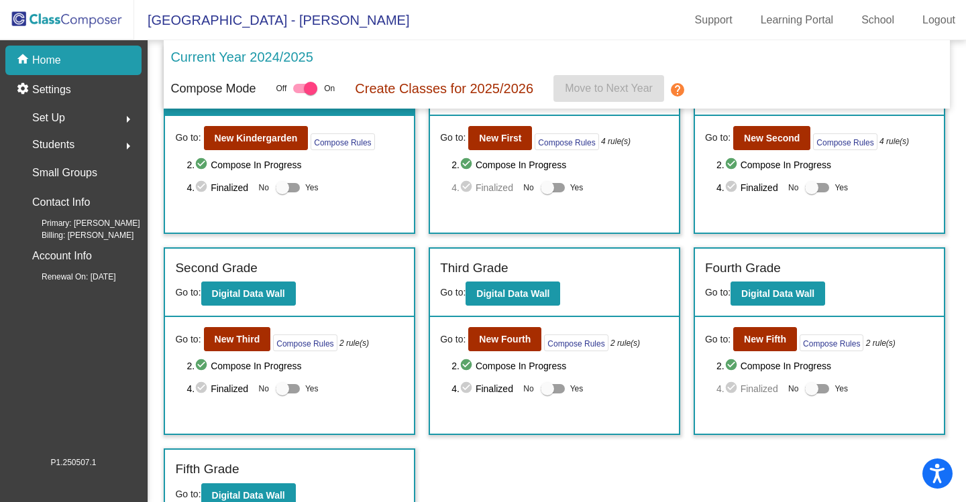
scroll to position [89, 0]
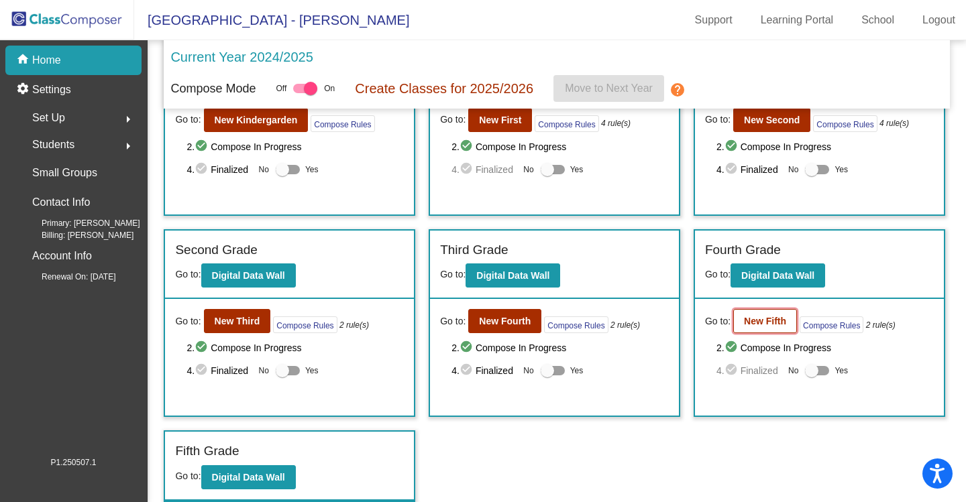
click at [786, 318] on button "New Fifth" at bounding box center [765, 321] width 64 height 24
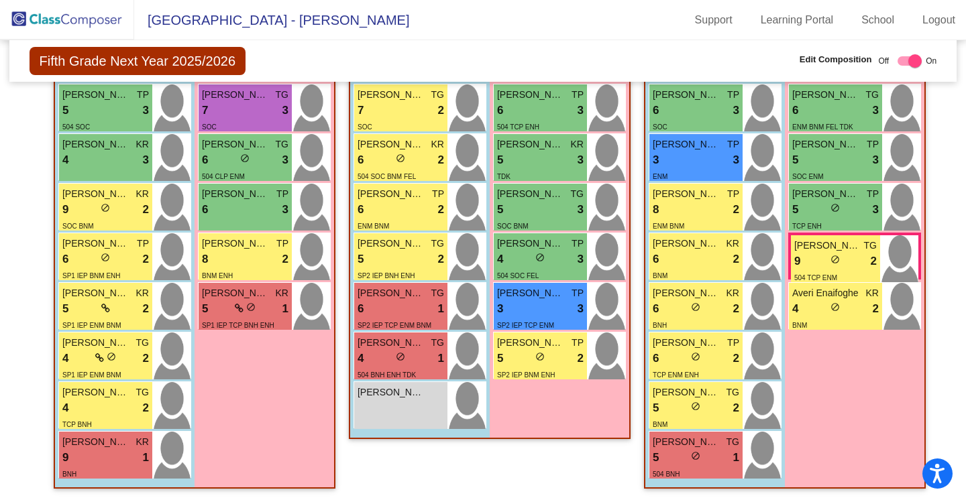
scroll to position [565, 0]
click at [83, 23] on img at bounding box center [67, 20] width 134 height 40
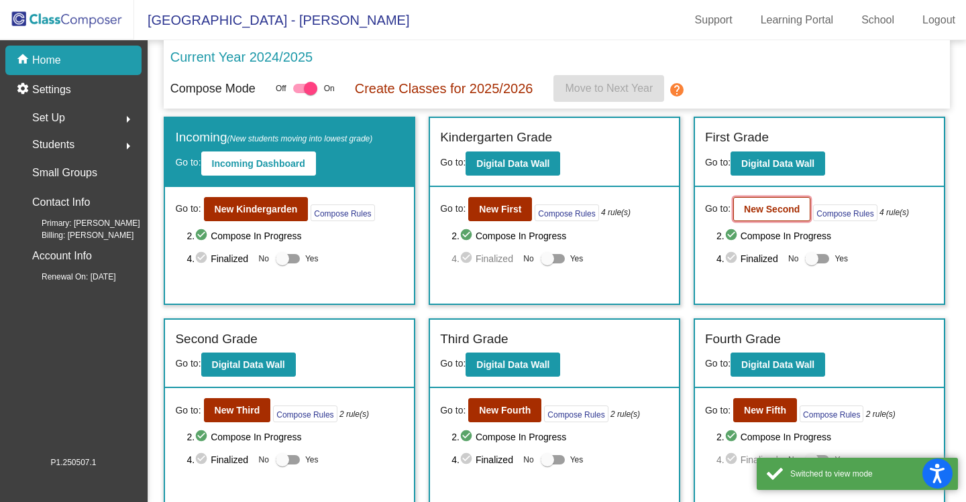
click at [737, 213] on button "New Second" at bounding box center [771, 209] width 77 height 24
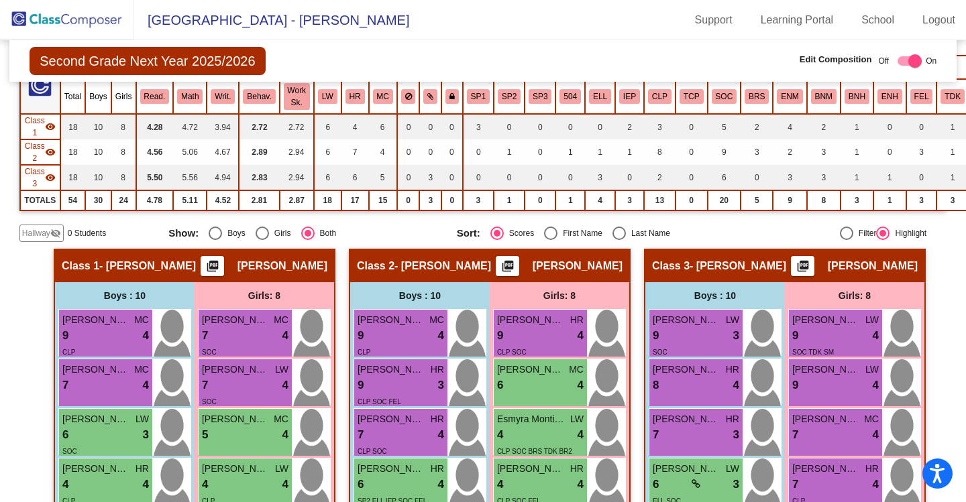
scroll to position [201, 0]
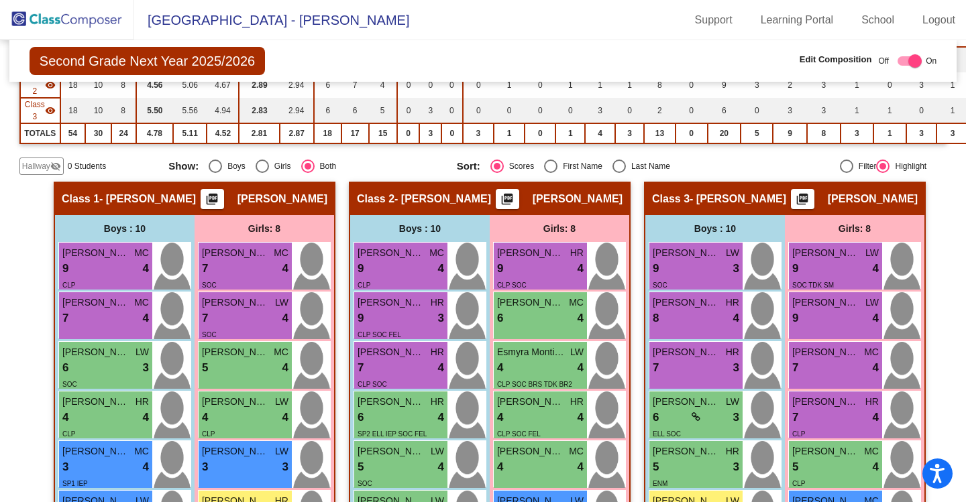
click at [68, 20] on img at bounding box center [67, 20] width 134 height 40
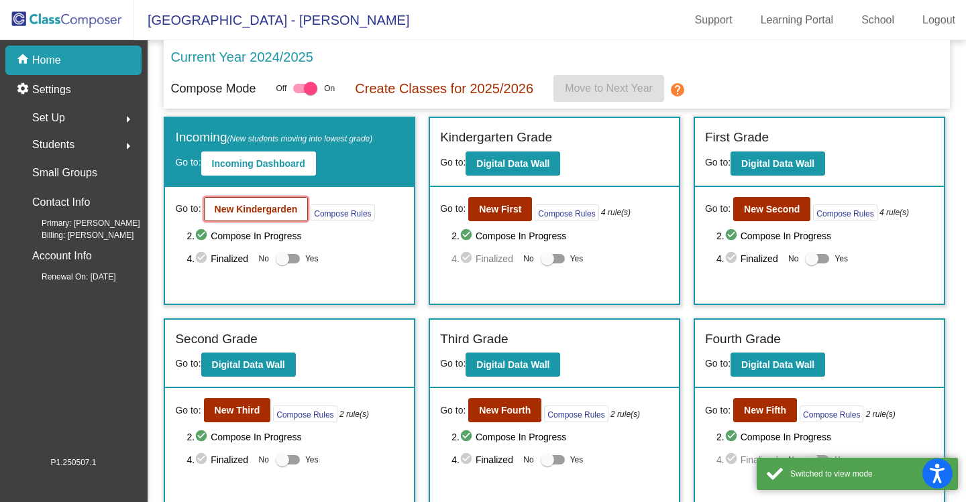
click at [270, 214] on b "New Kindergarden" at bounding box center [256, 209] width 83 height 11
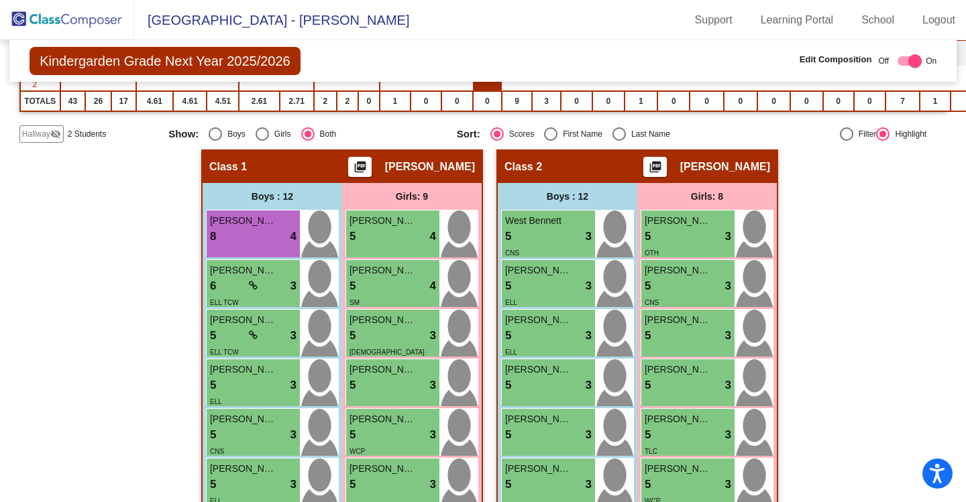
scroll to position [134, 0]
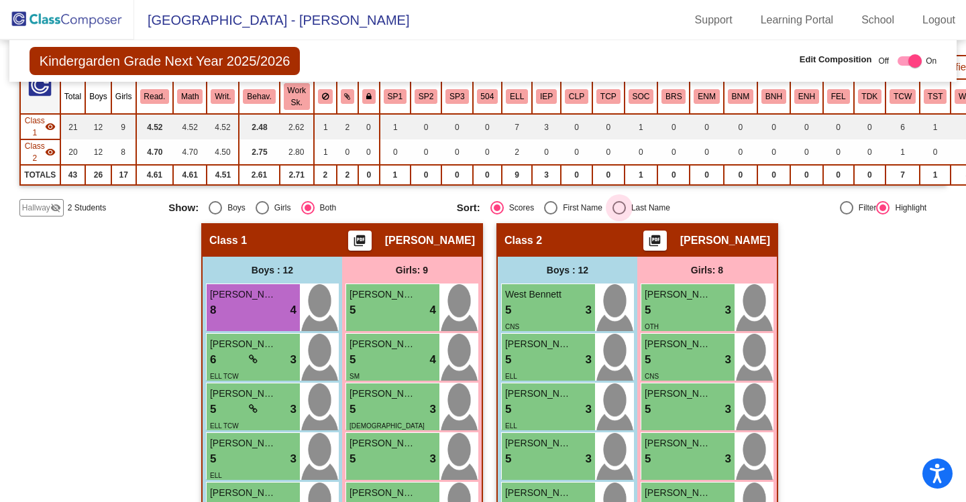
click at [613, 205] on div "Select an option" at bounding box center [619, 207] width 13 height 13
click at [619, 215] on input "Last Name" at bounding box center [619, 215] width 1 height 1
radio input "true"
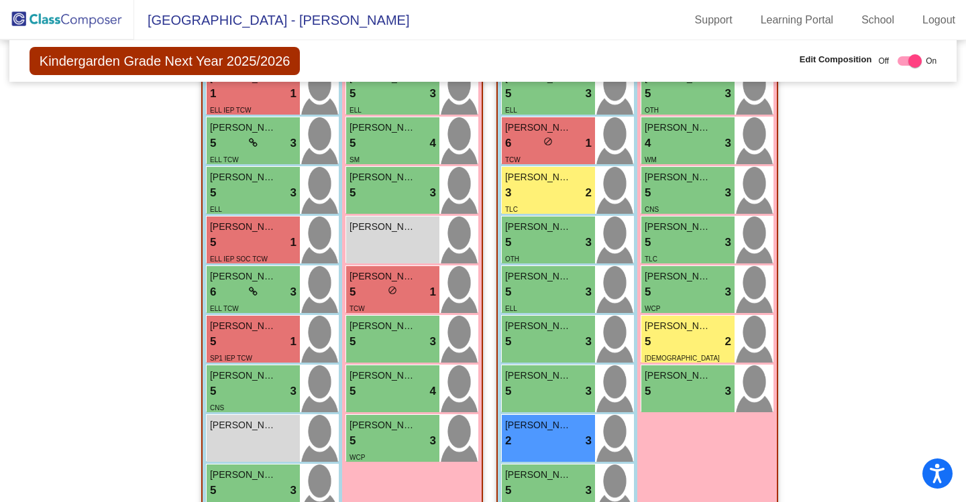
scroll to position [403, 0]
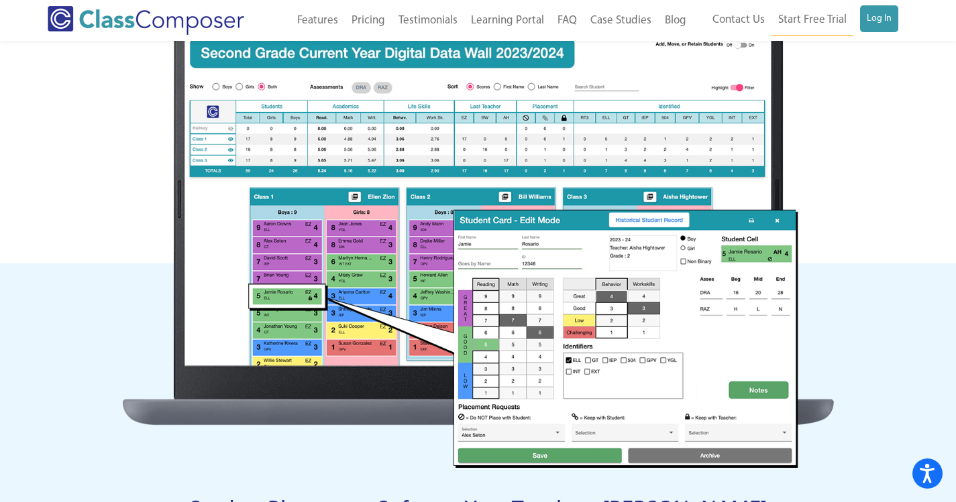
scroll to position [671, 0]
